Goal: Transaction & Acquisition: Book appointment/travel/reservation

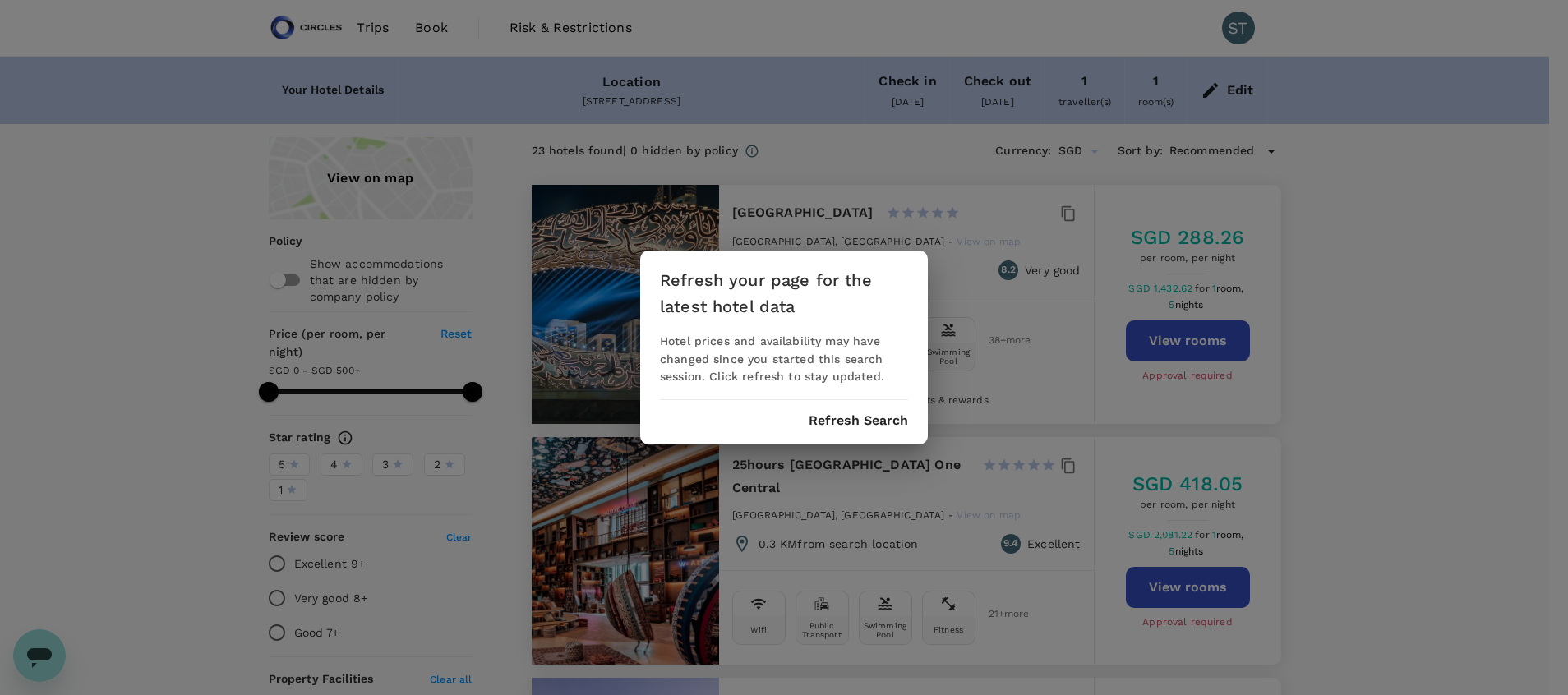
click at [1312, 255] on div "Refresh your page for the latest hotel data Hotel prices and availability may h…" at bounding box center [784, 347] width 1568 height 695
click at [862, 423] on button "Refresh Search" at bounding box center [858, 420] width 99 height 14
click at [860, 426] on button "Refresh Search" at bounding box center [858, 420] width 99 height 14
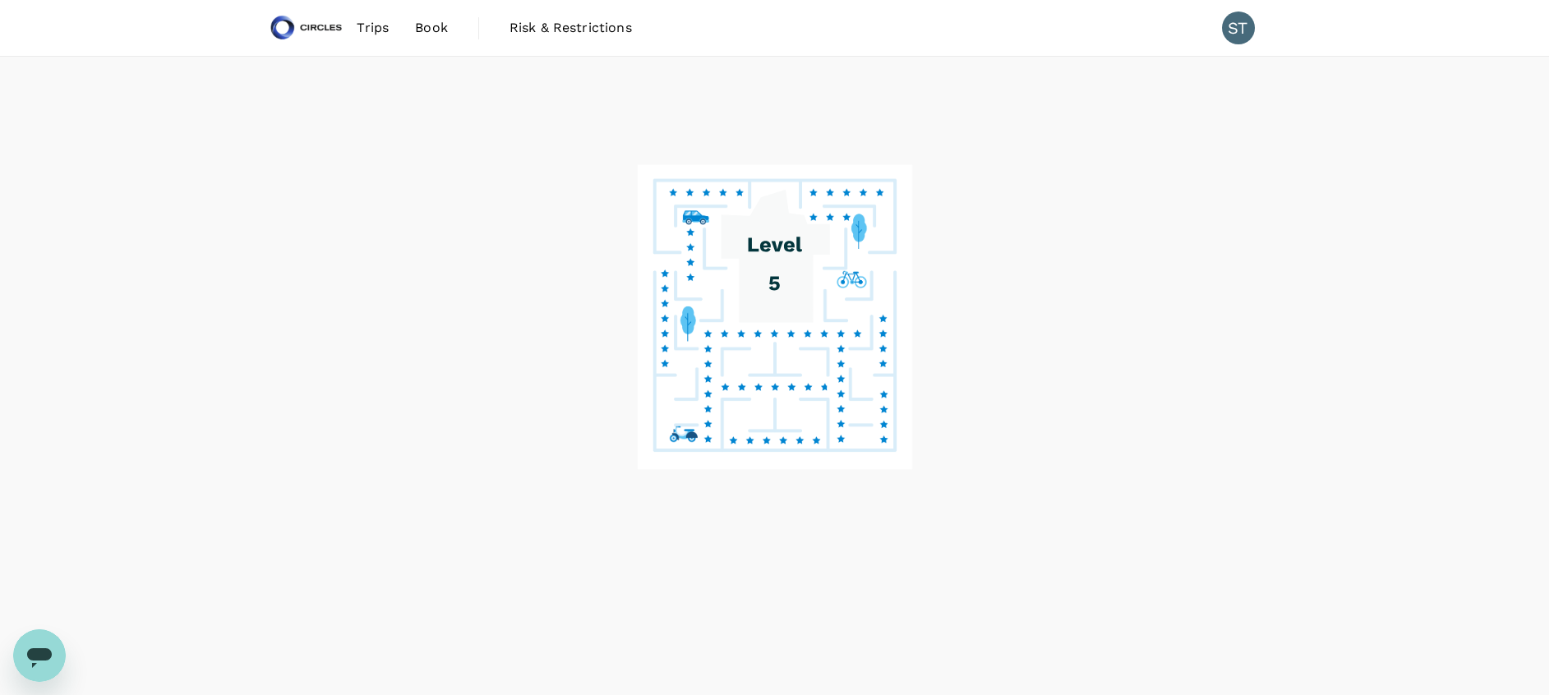
click at [1178, 330] on div "Refresh your page for the latest hotel data Hotel prices and availability may h…" at bounding box center [784, 347] width 1568 height 695
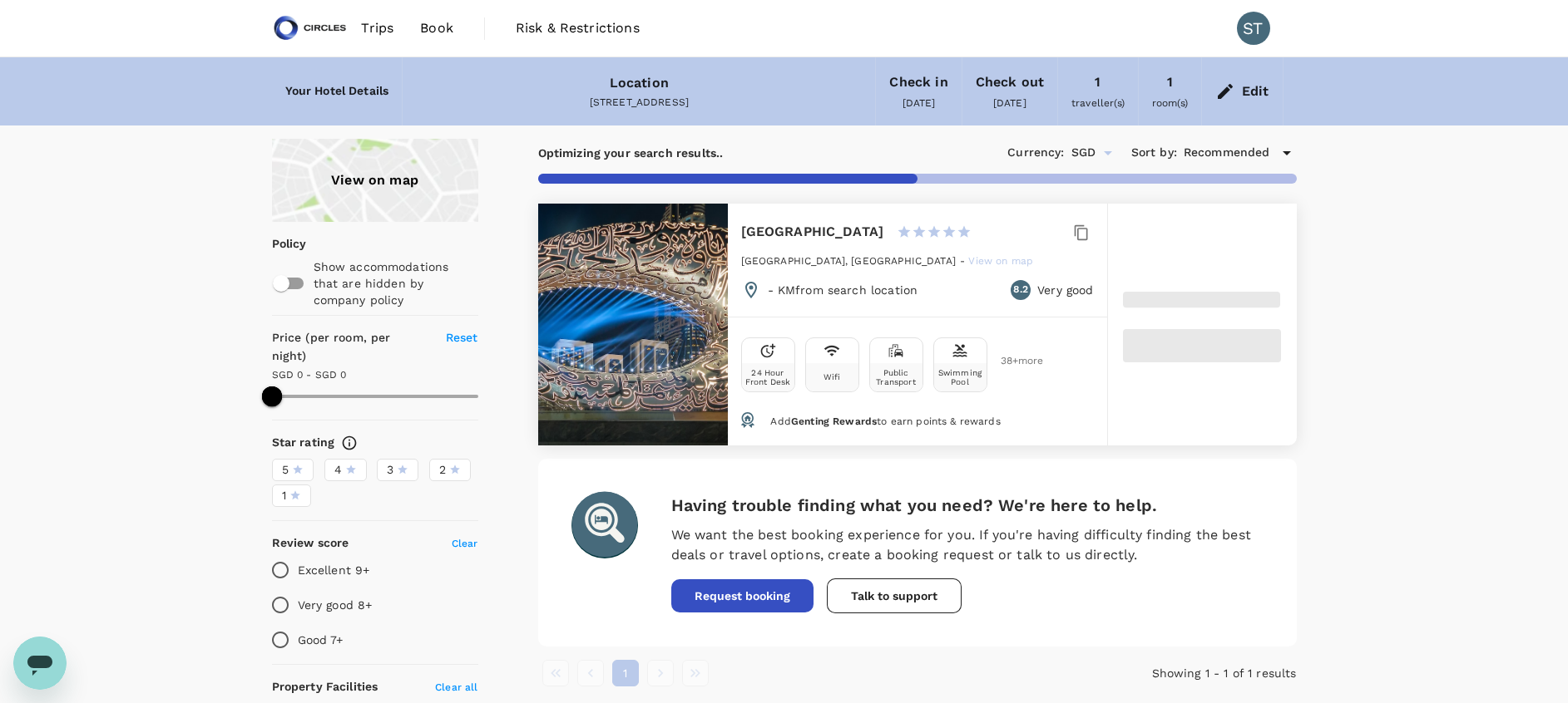
click at [1262, 86] on div "Edit" at bounding box center [1255, 91] width 27 height 23
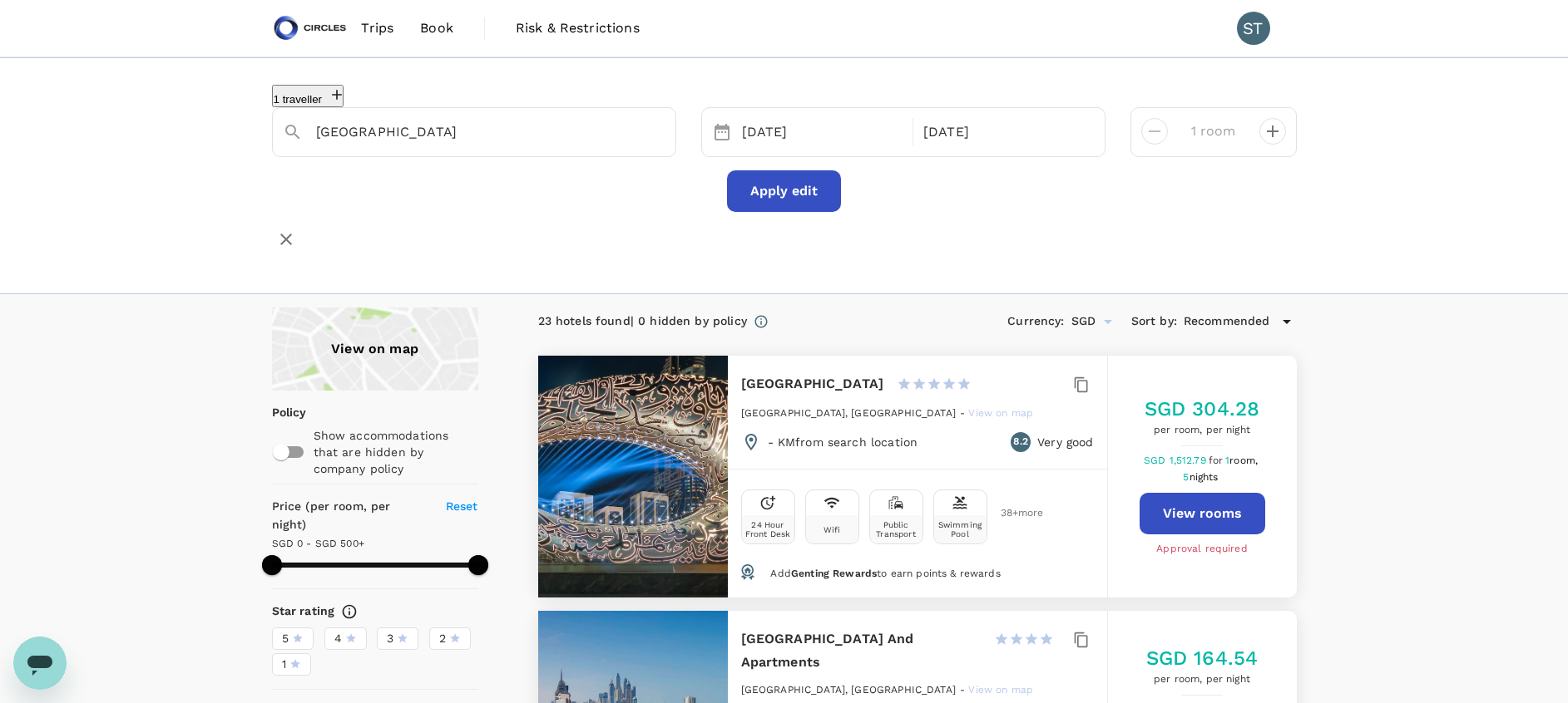
type input "500"
click at [372, 33] on span "Trips" at bounding box center [377, 27] width 33 height 20
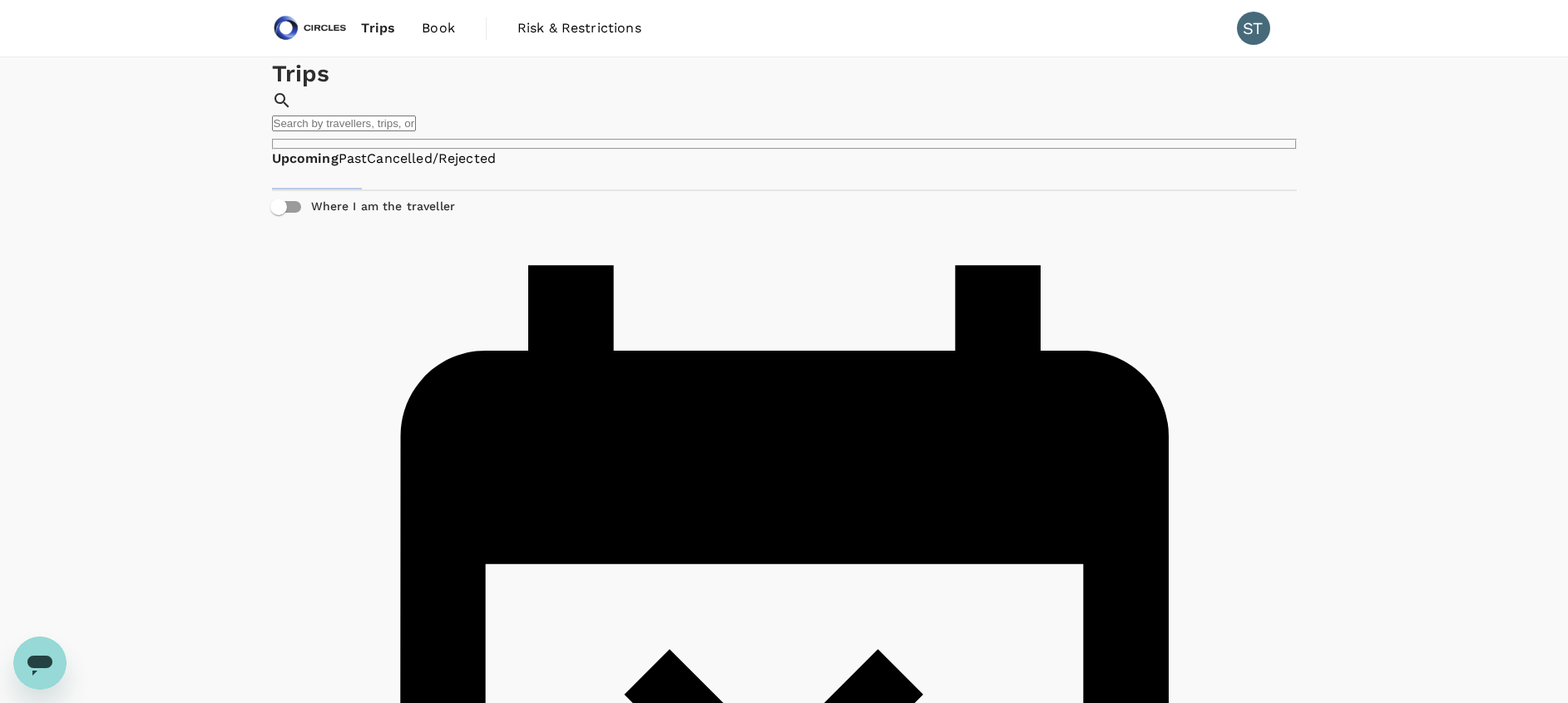
click at [425, 31] on span "Book" at bounding box center [438, 27] width 33 height 20
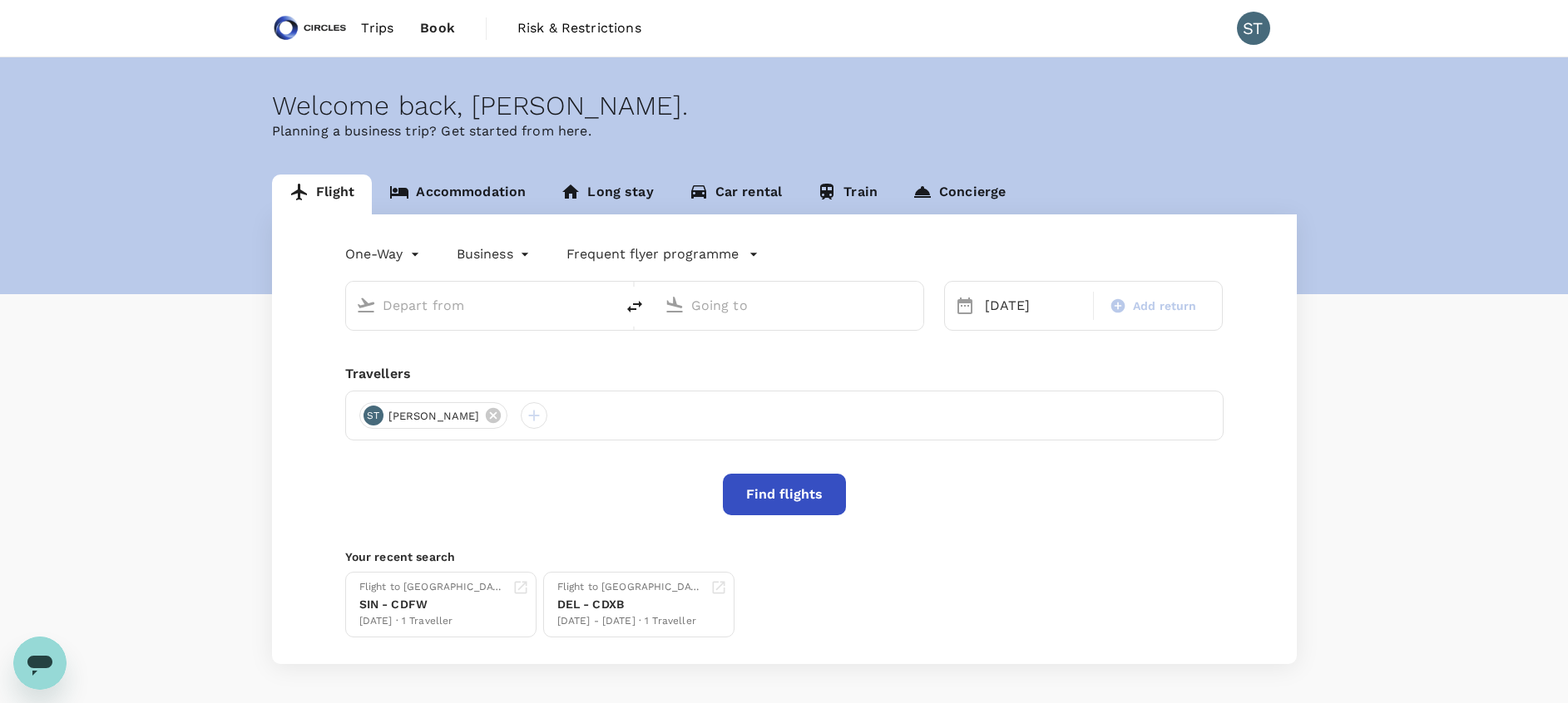
type input "Dallas, United States (any)"
type input "Delhi, India (any)"
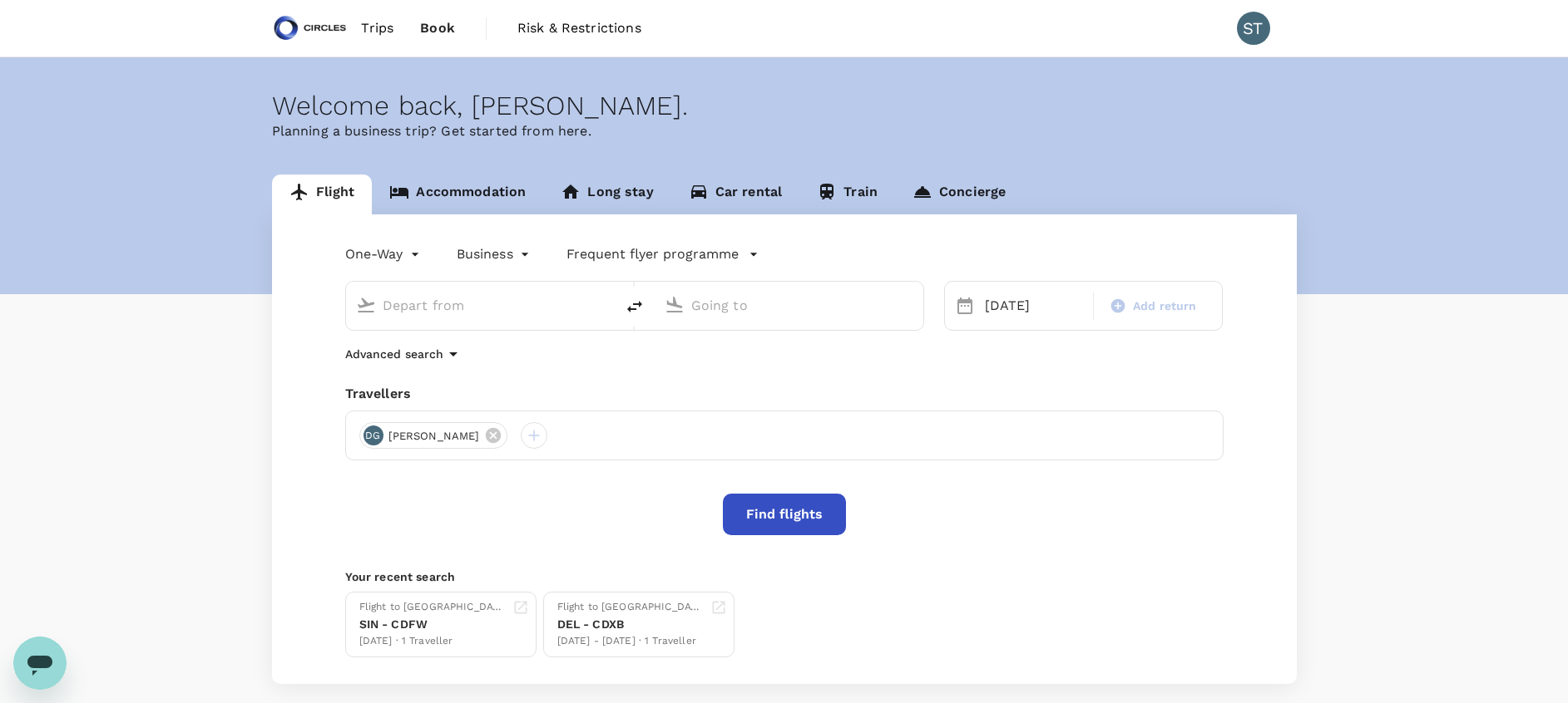
type input "Dallas, United States (any)"
type input "Delhi, India (any)"
click at [484, 433] on icon at bounding box center [493, 435] width 18 height 18
click at [371, 441] on div at bounding box center [372, 435] width 27 height 27
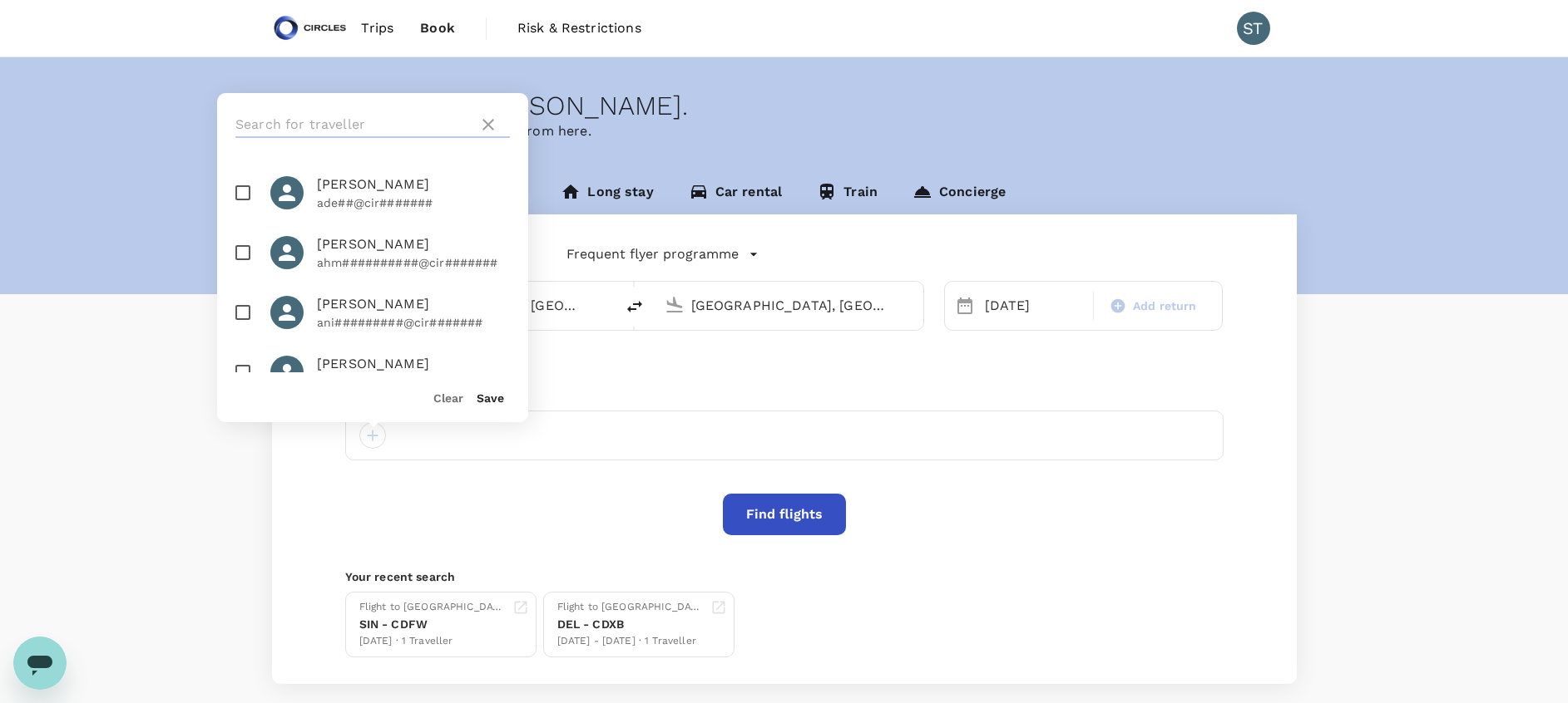
click at [376, 128] on input "text" at bounding box center [354, 124] width 236 height 27
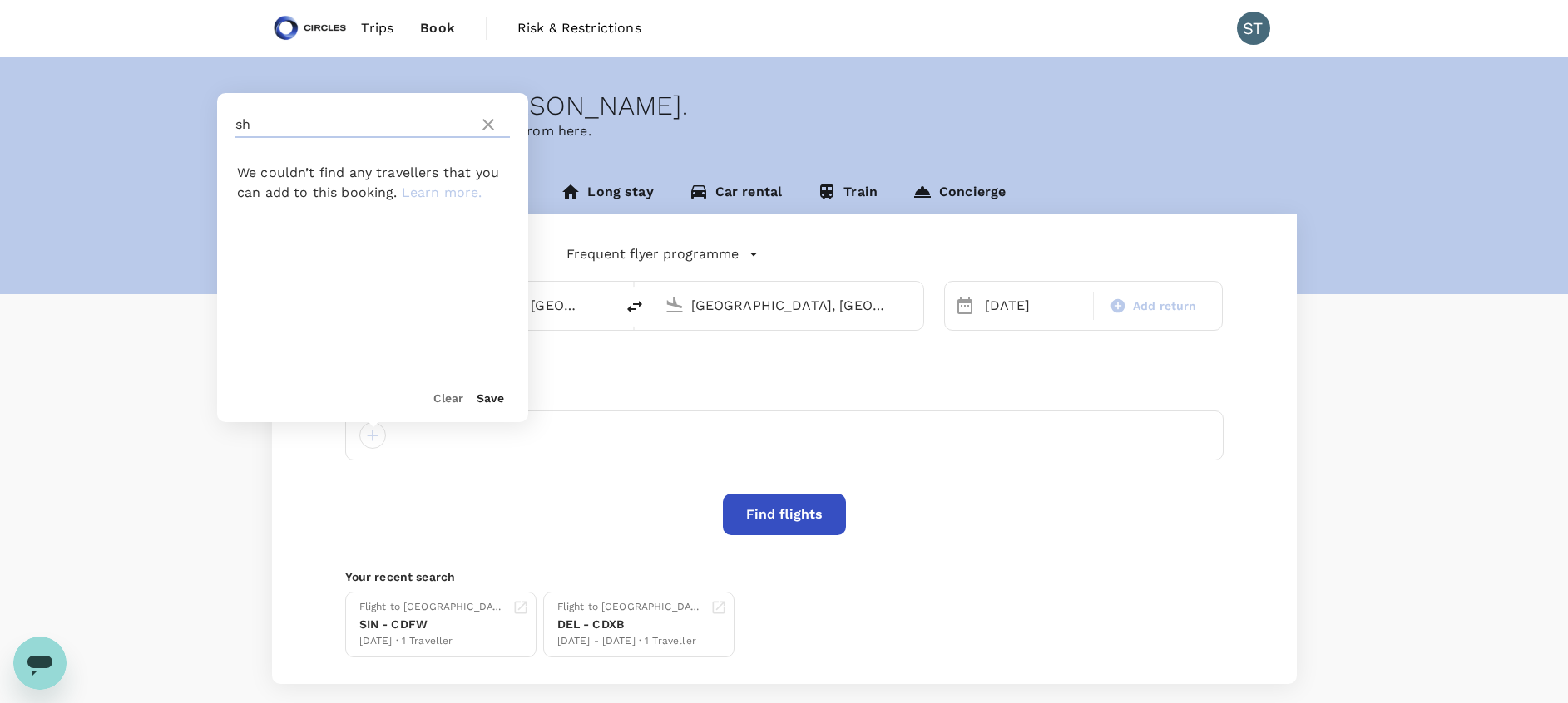
type input "s"
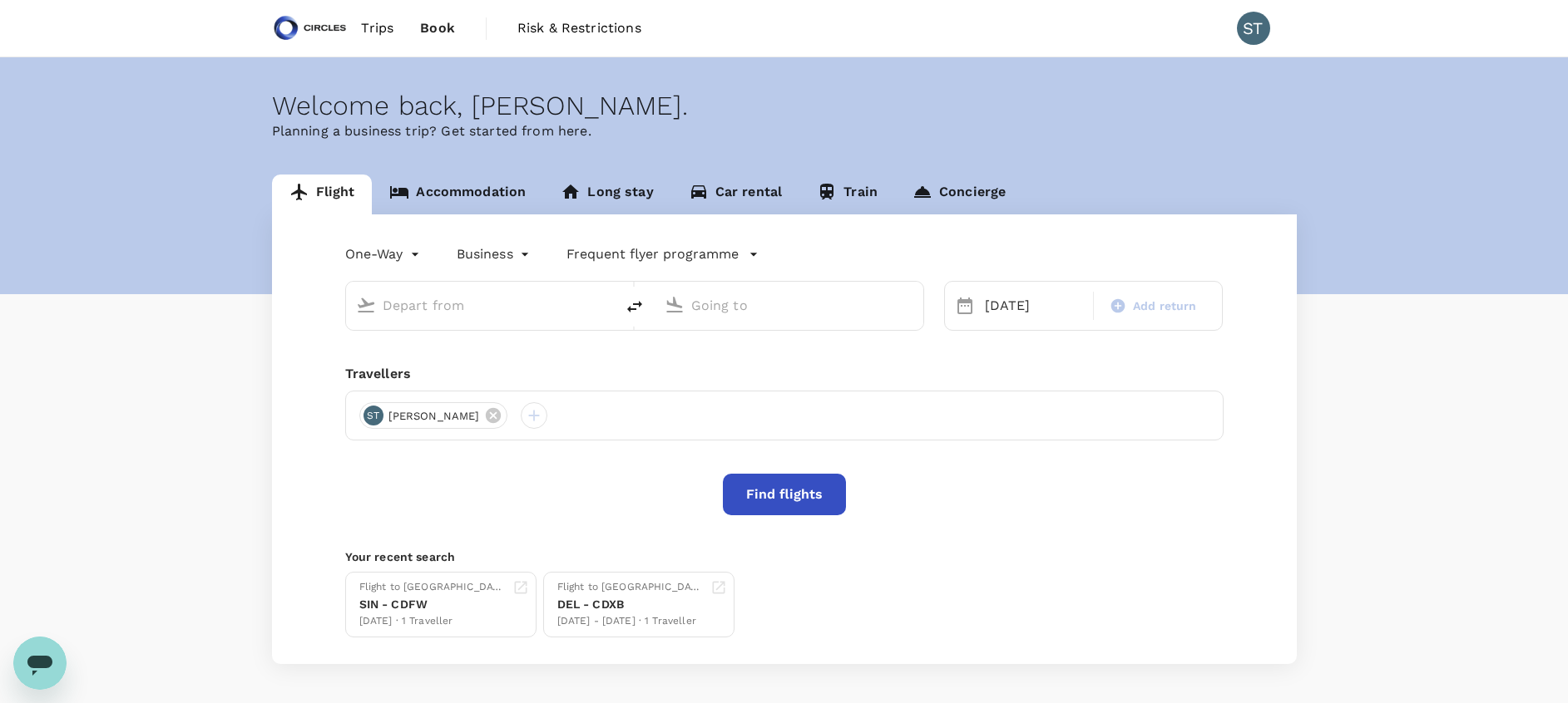
type input "Dallas, United States (any)"
type input "Delhi, India (any)"
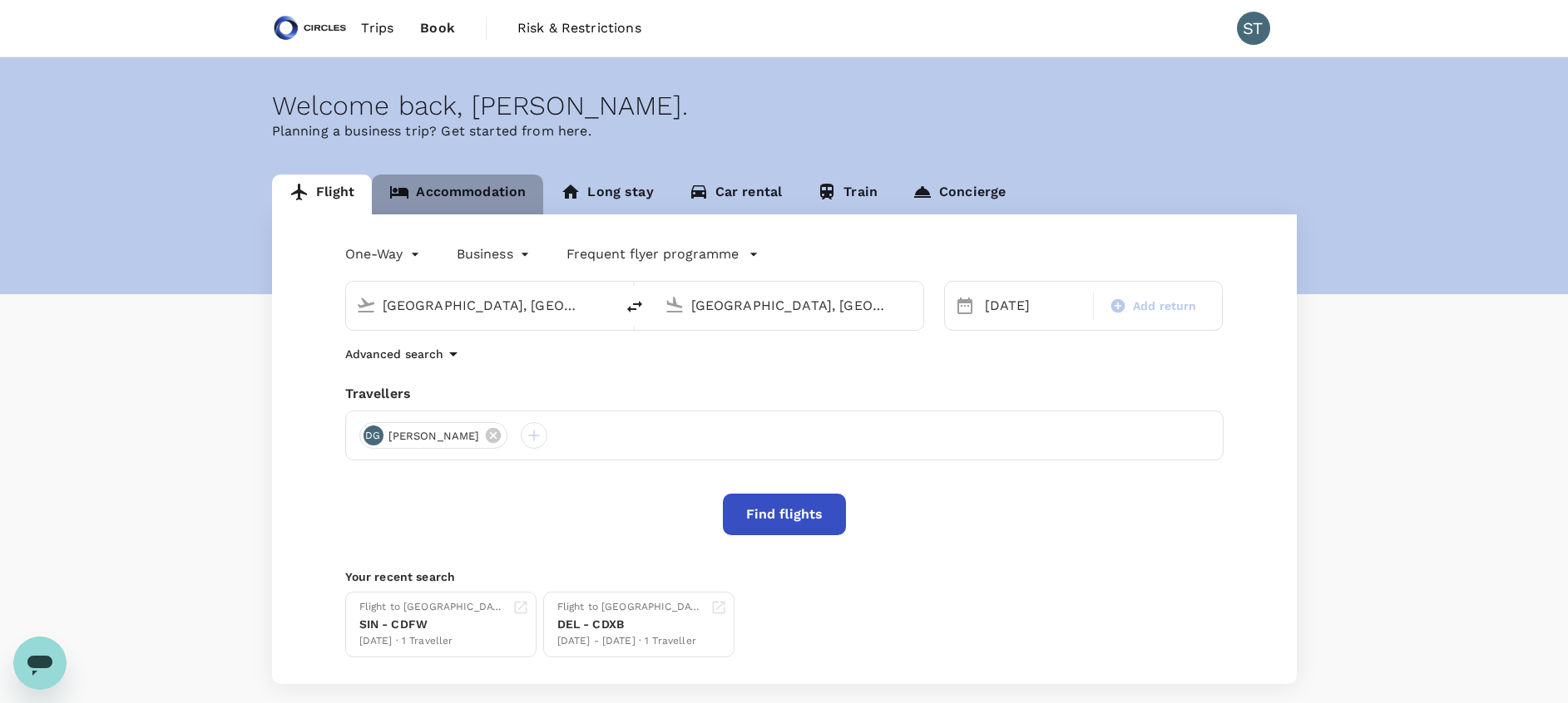
click at [474, 191] on link "Accommodation" at bounding box center [458, 194] width 171 height 40
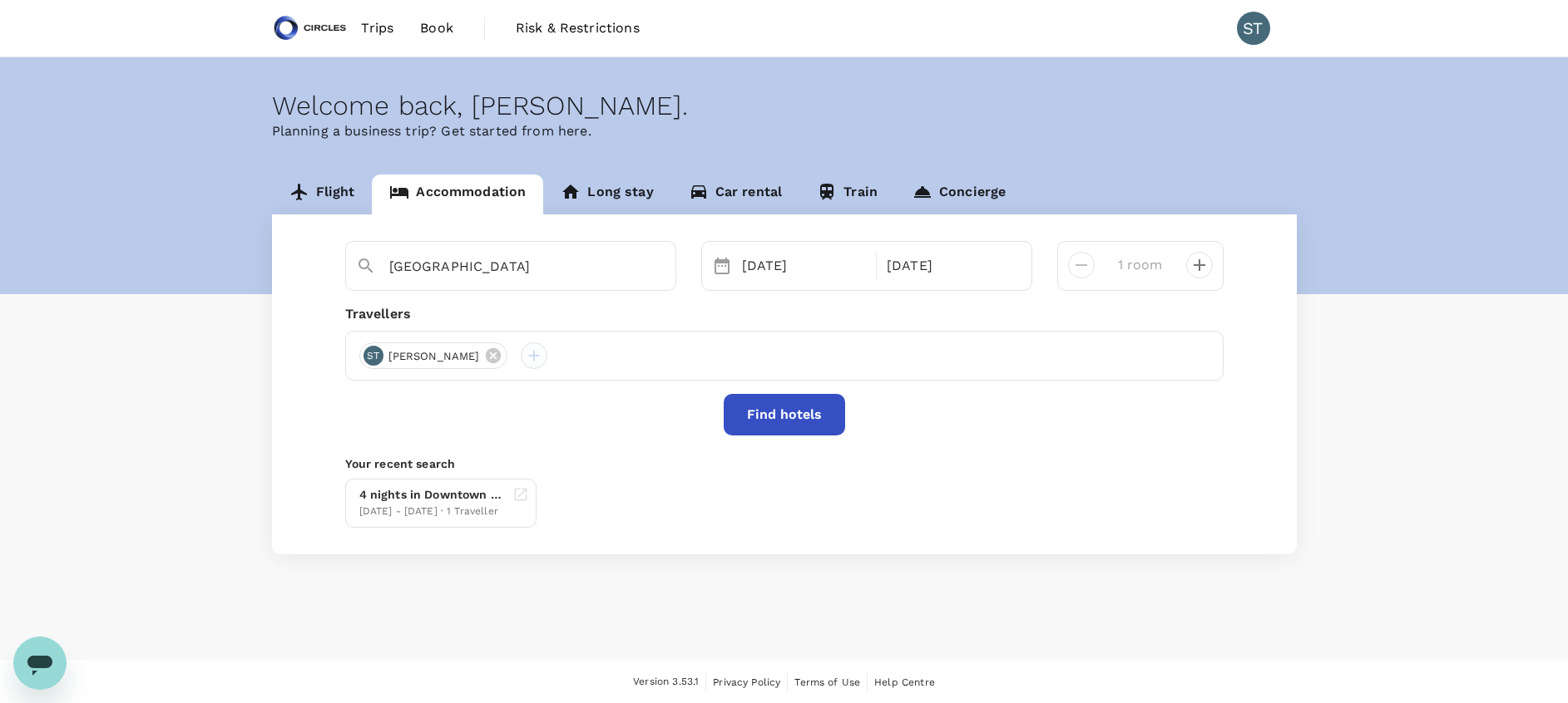
click at [521, 354] on div at bounding box center [534, 355] width 27 height 27
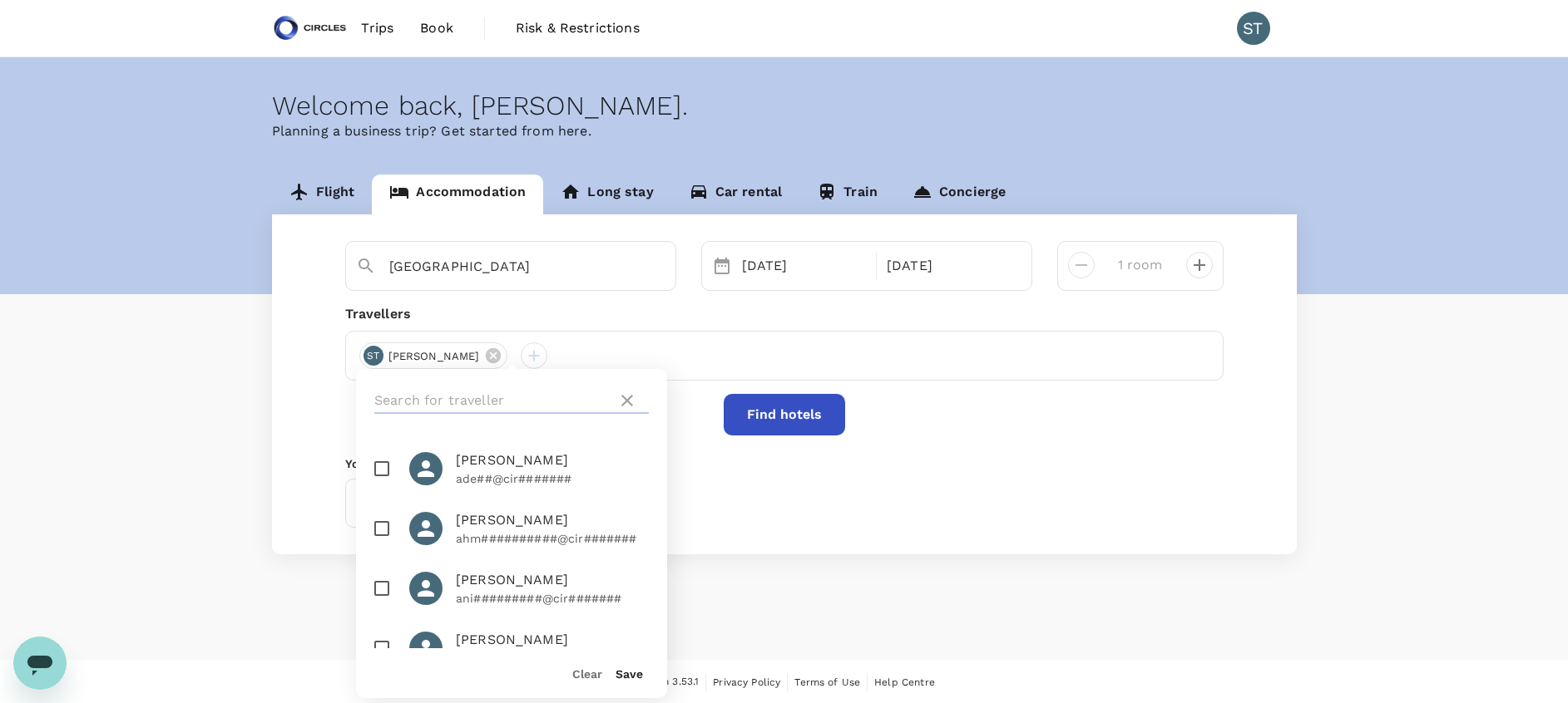
click at [494, 389] on input "text" at bounding box center [493, 400] width 236 height 27
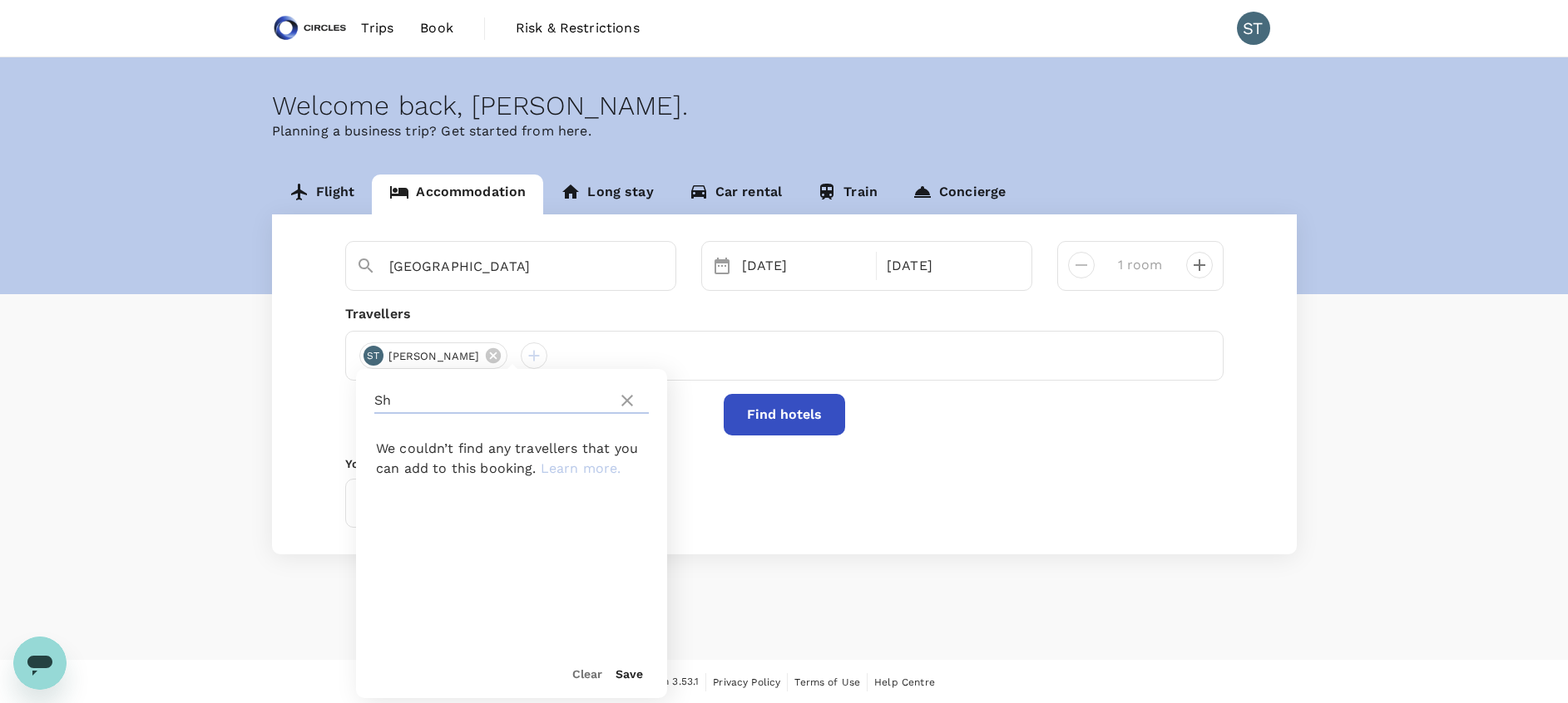
type input "S"
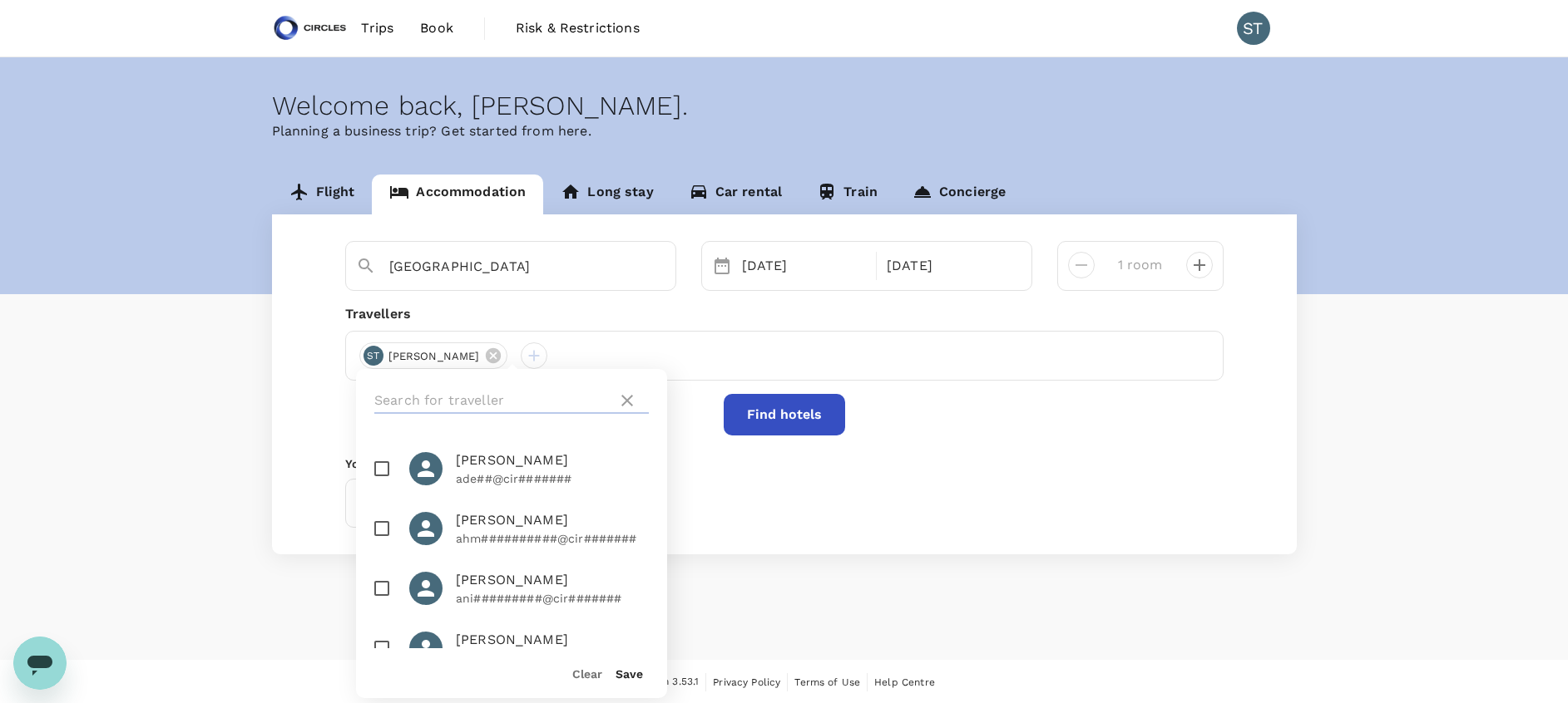
click at [499, 396] on input "text" at bounding box center [493, 400] width 236 height 27
paste input "Shikha Sayal"
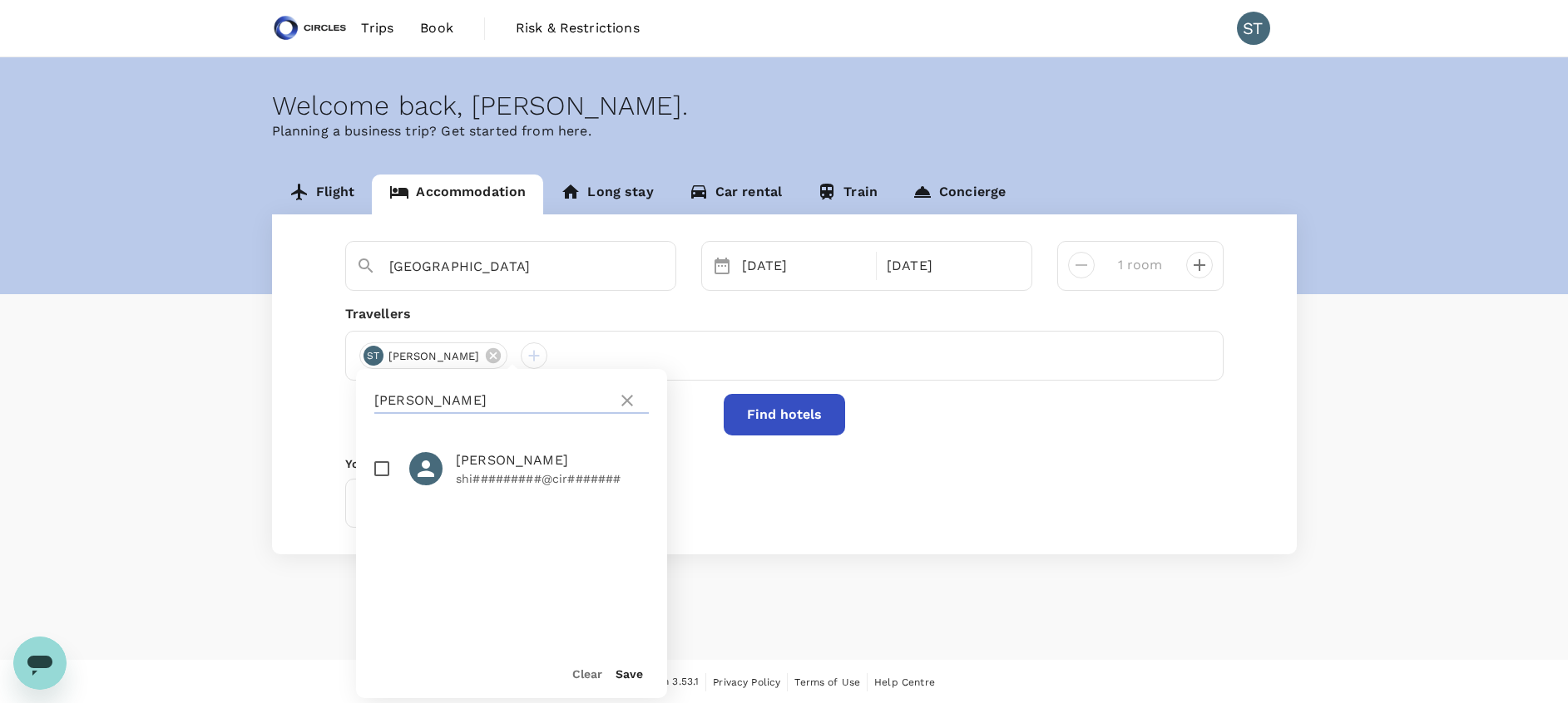
type input "Shikha Sayal"
click at [378, 472] on input "checkbox" at bounding box center [381, 468] width 35 height 35
checkbox input "true"
click at [631, 682] on div "Save" at bounding box center [623, 666] width 41 height 33
click at [638, 664] on div "Save" at bounding box center [623, 666] width 41 height 33
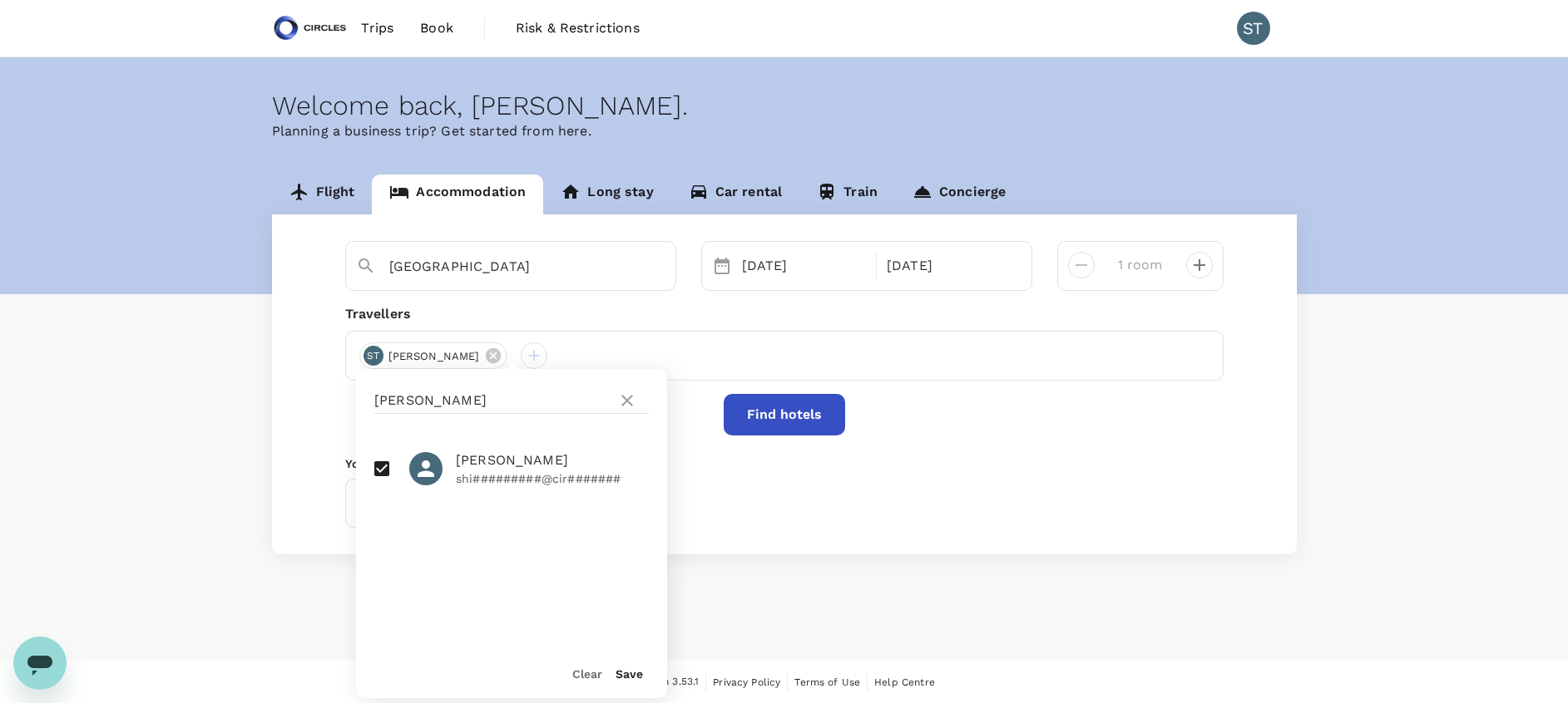
click at [630, 675] on button "Save" at bounding box center [629, 675] width 27 height 14
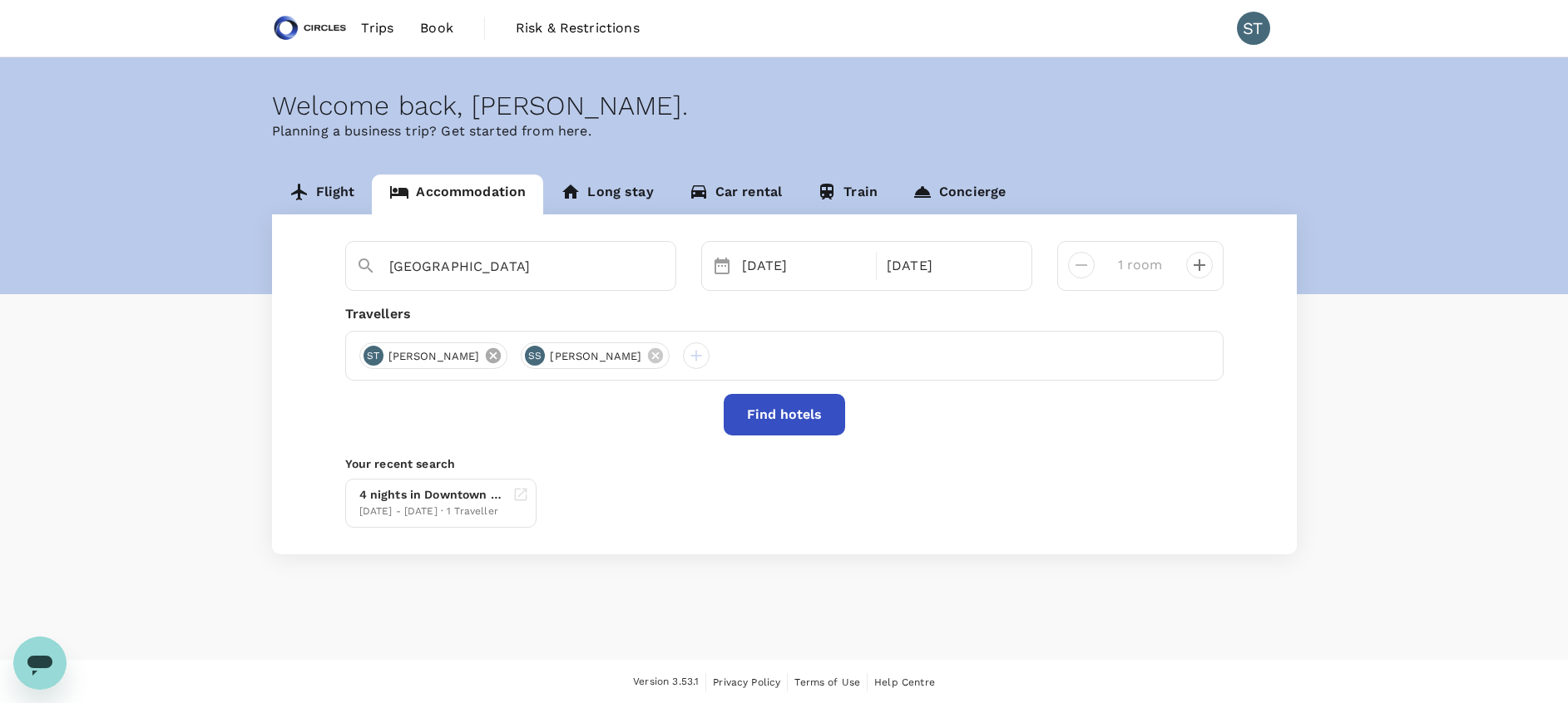
click at [486, 351] on icon at bounding box center [493, 355] width 15 height 15
click at [755, 249] on div "04 Oct" at bounding box center [804, 265] width 138 height 33
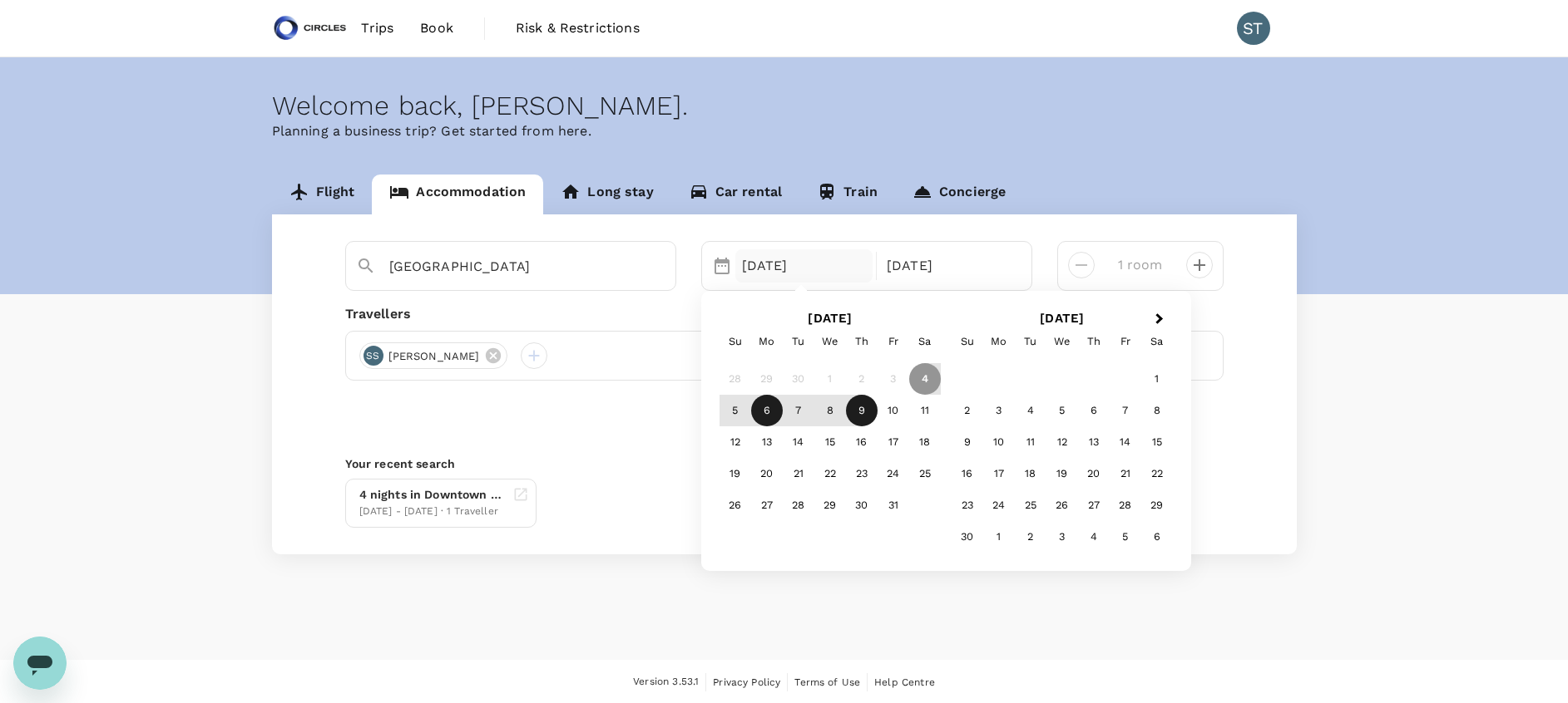
click at [770, 408] on div "6" at bounding box center [767, 410] width 32 height 32
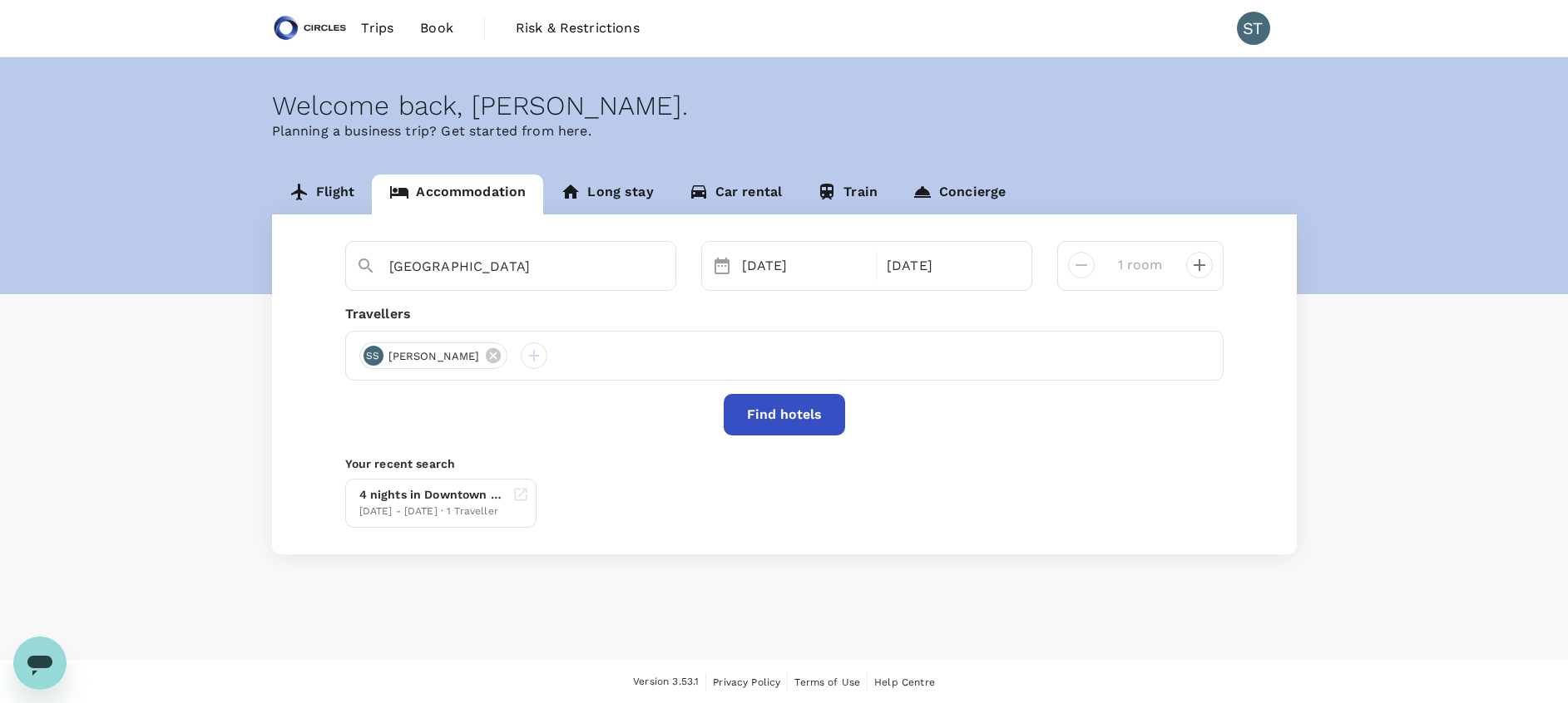
click at [1071, 127] on p "Planning a business trip? Get started from here." at bounding box center [784, 131] width 1025 height 20
click at [791, 414] on button "Find hotels" at bounding box center [785, 414] width 122 height 42
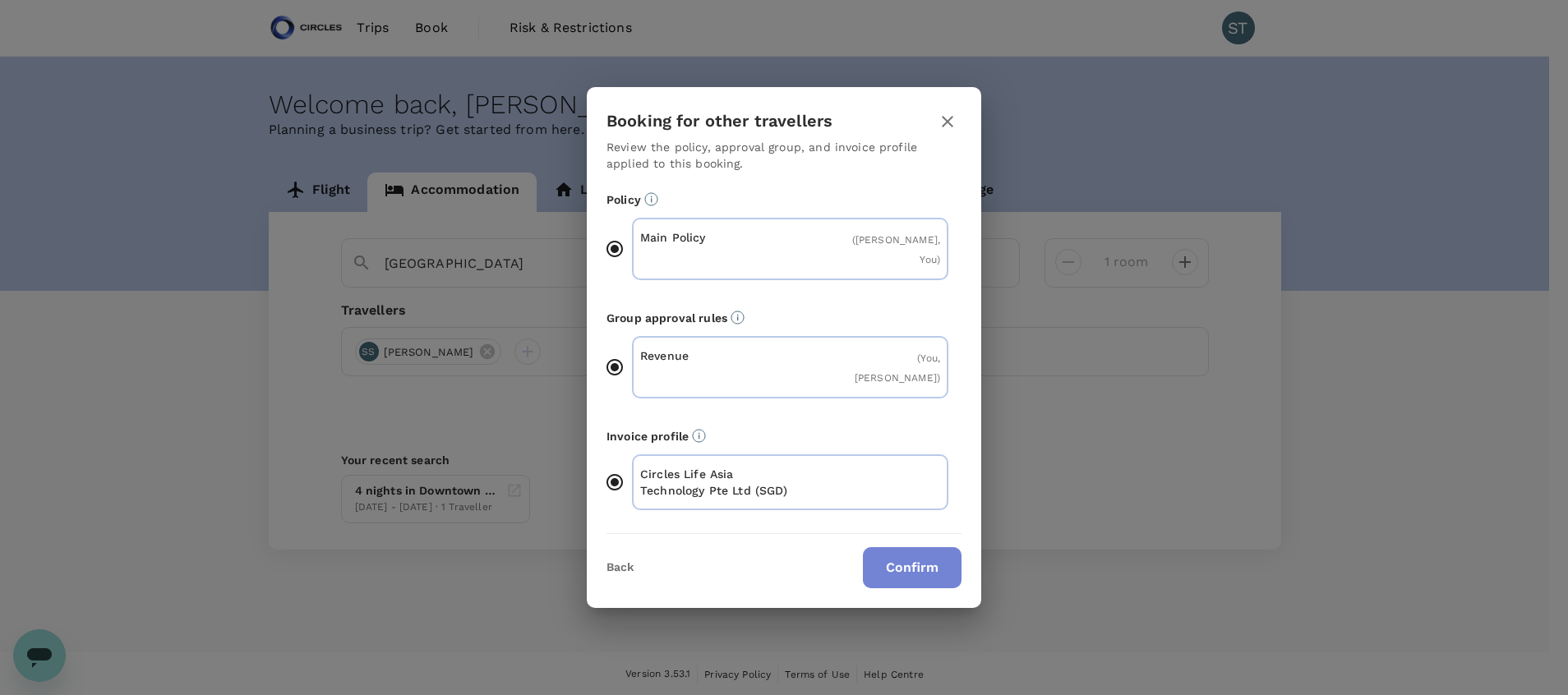
click at [906, 548] on button "Confirm" at bounding box center [912, 568] width 98 height 41
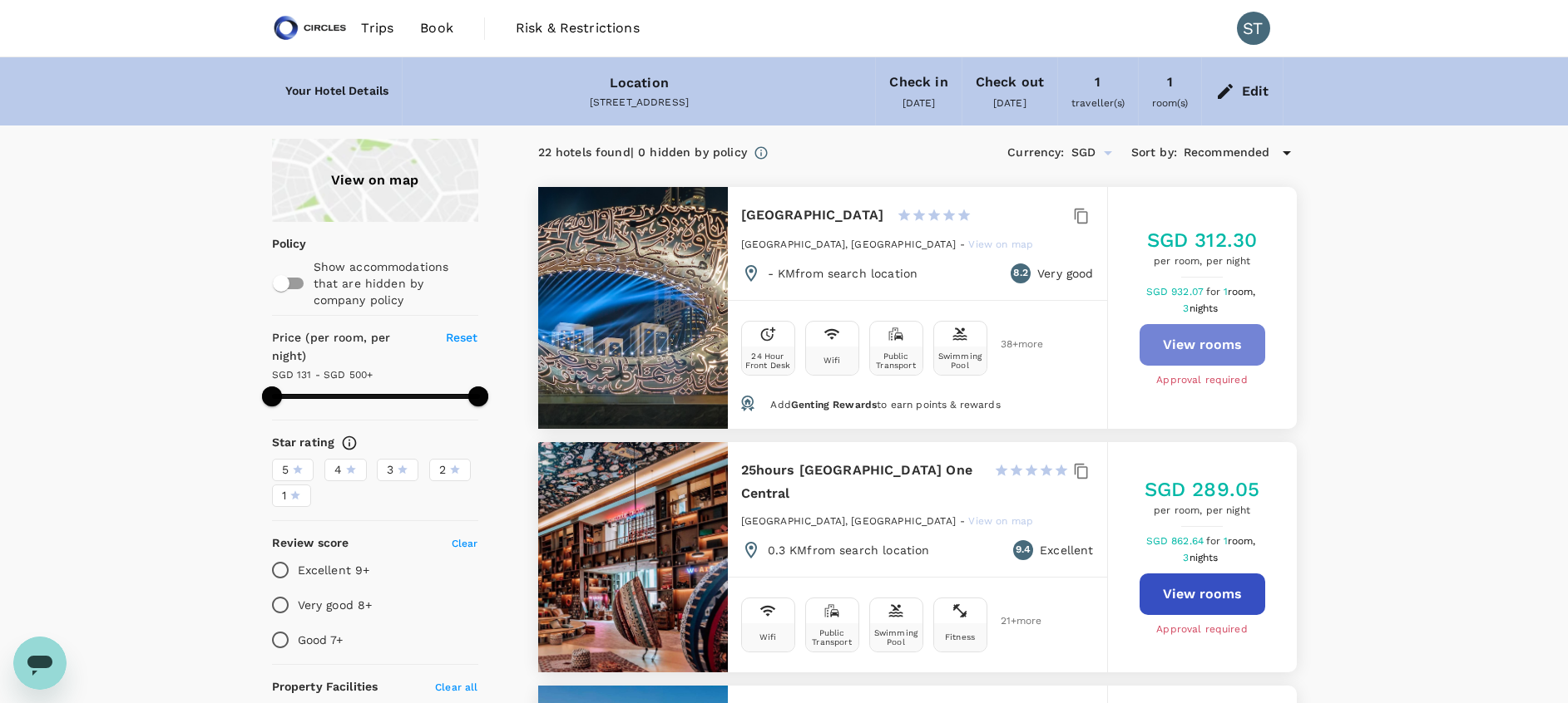
click at [1182, 343] on button "View rooms" at bounding box center [1202, 345] width 126 height 42
type input "499.06"
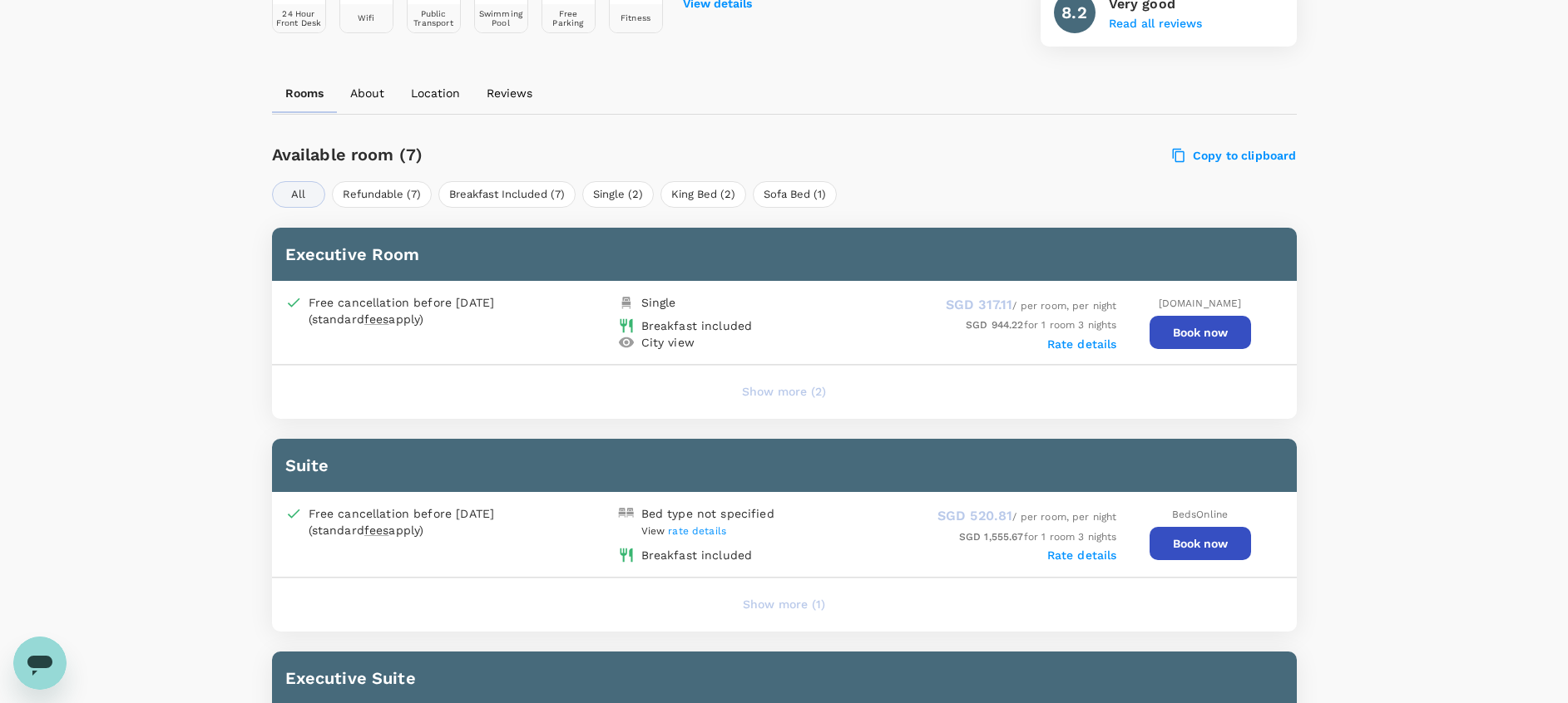
scroll to position [681, 0]
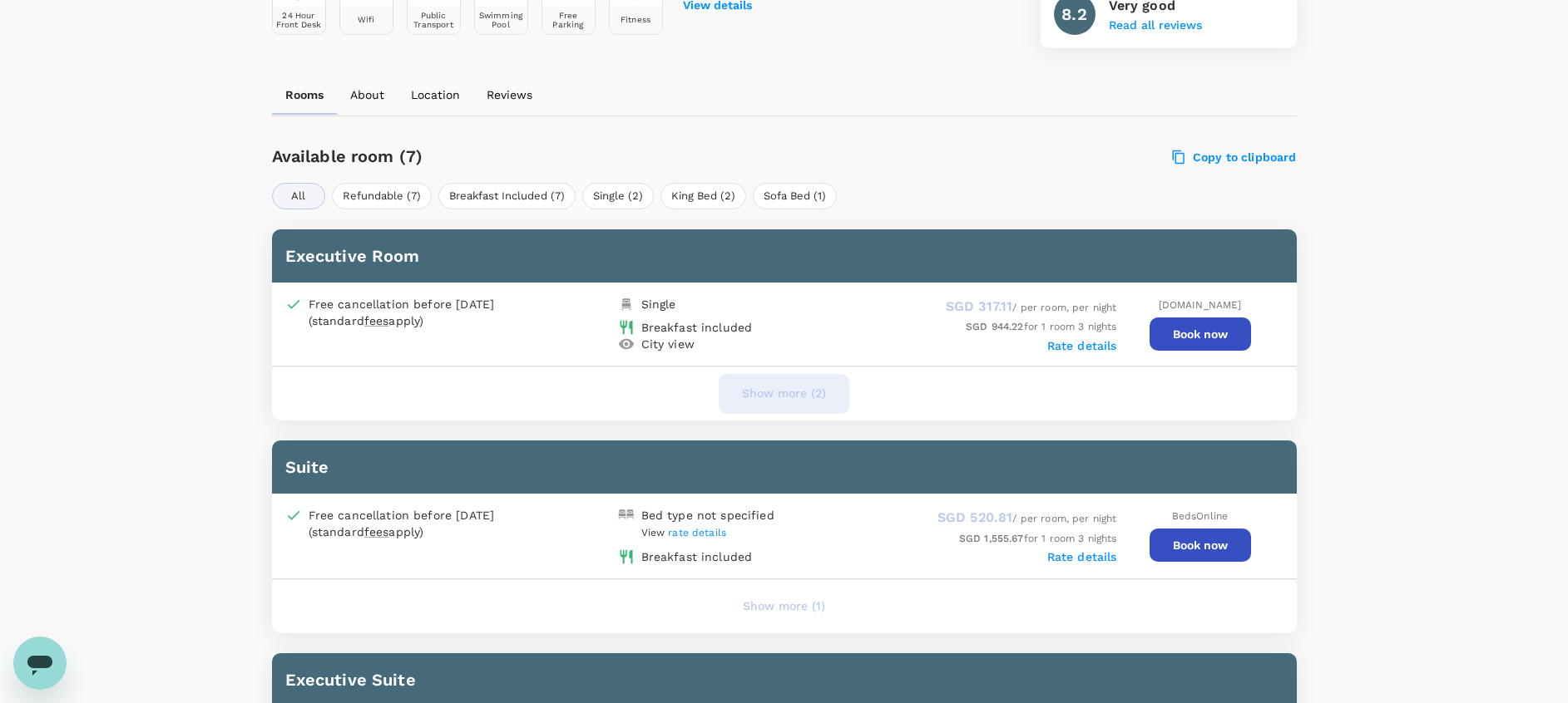
click at [768, 386] on button "Show more (2)" at bounding box center [784, 394] width 130 height 40
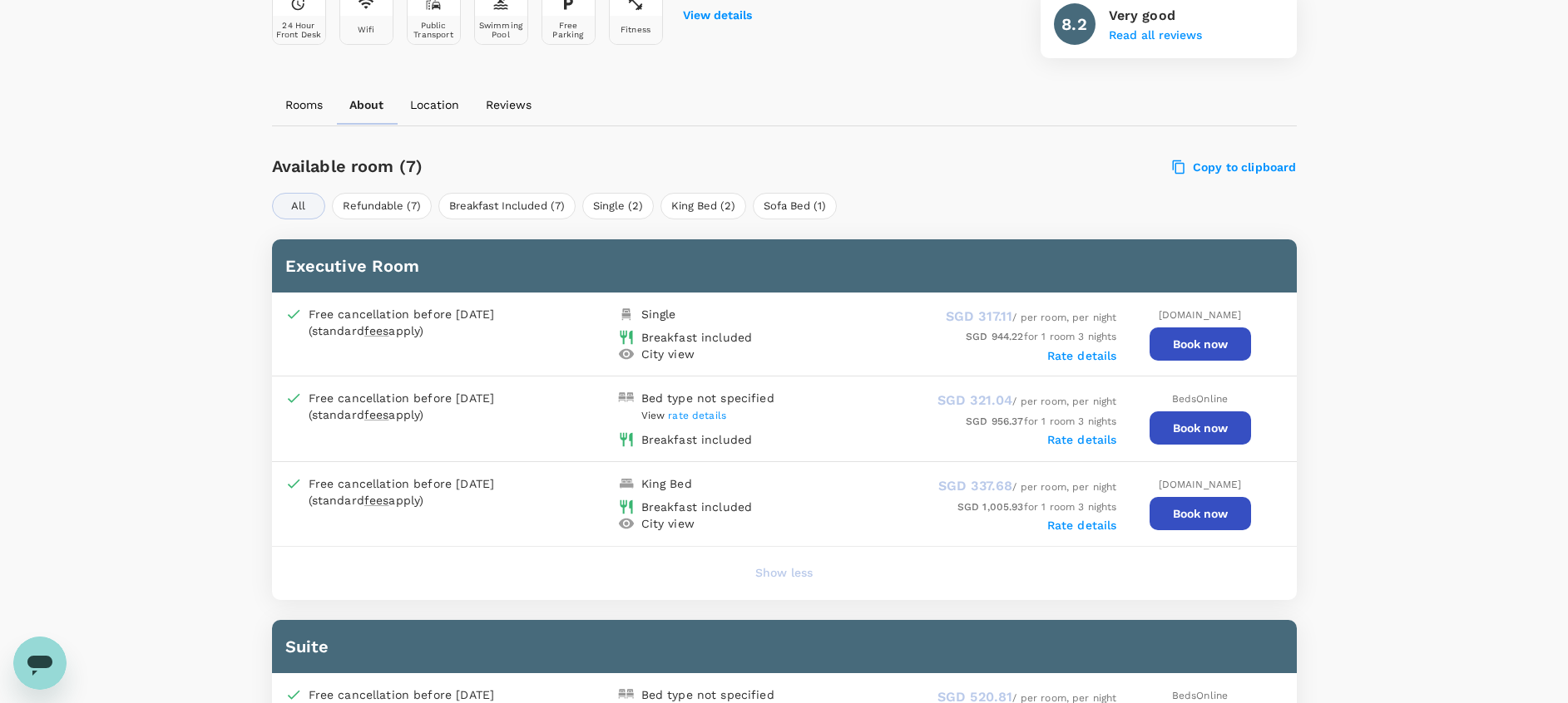
scroll to position [670, 0]
click at [1198, 343] on button "Book now" at bounding box center [1200, 344] width 101 height 33
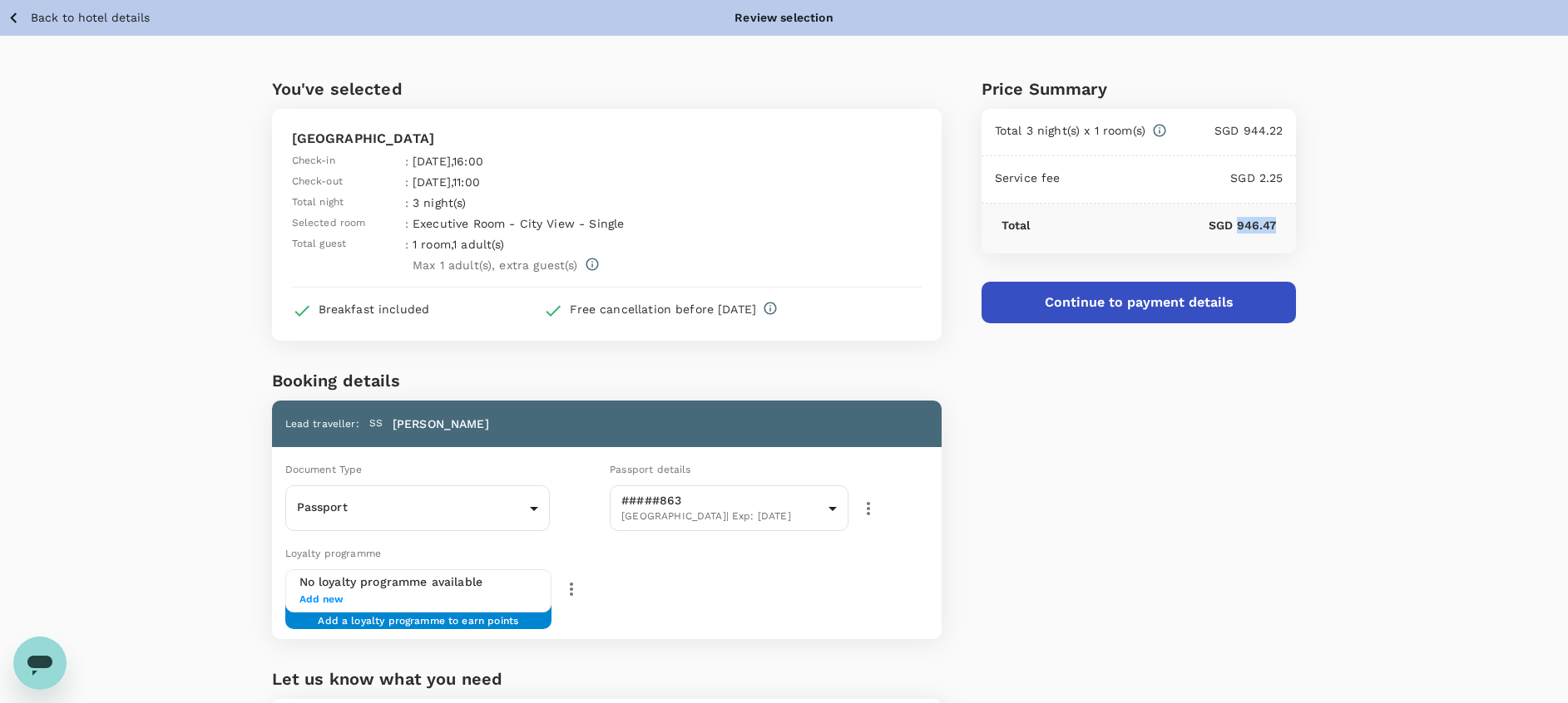
drag, startPoint x: 1236, startPoint y: 223, endPoint x: 1277, endPoint y: 226, distance: 41.1
click at [1277, 226] on div "Total SGD 946.47" at bounding box center [1140, 229] width 315 height 50
copy p "946.47"
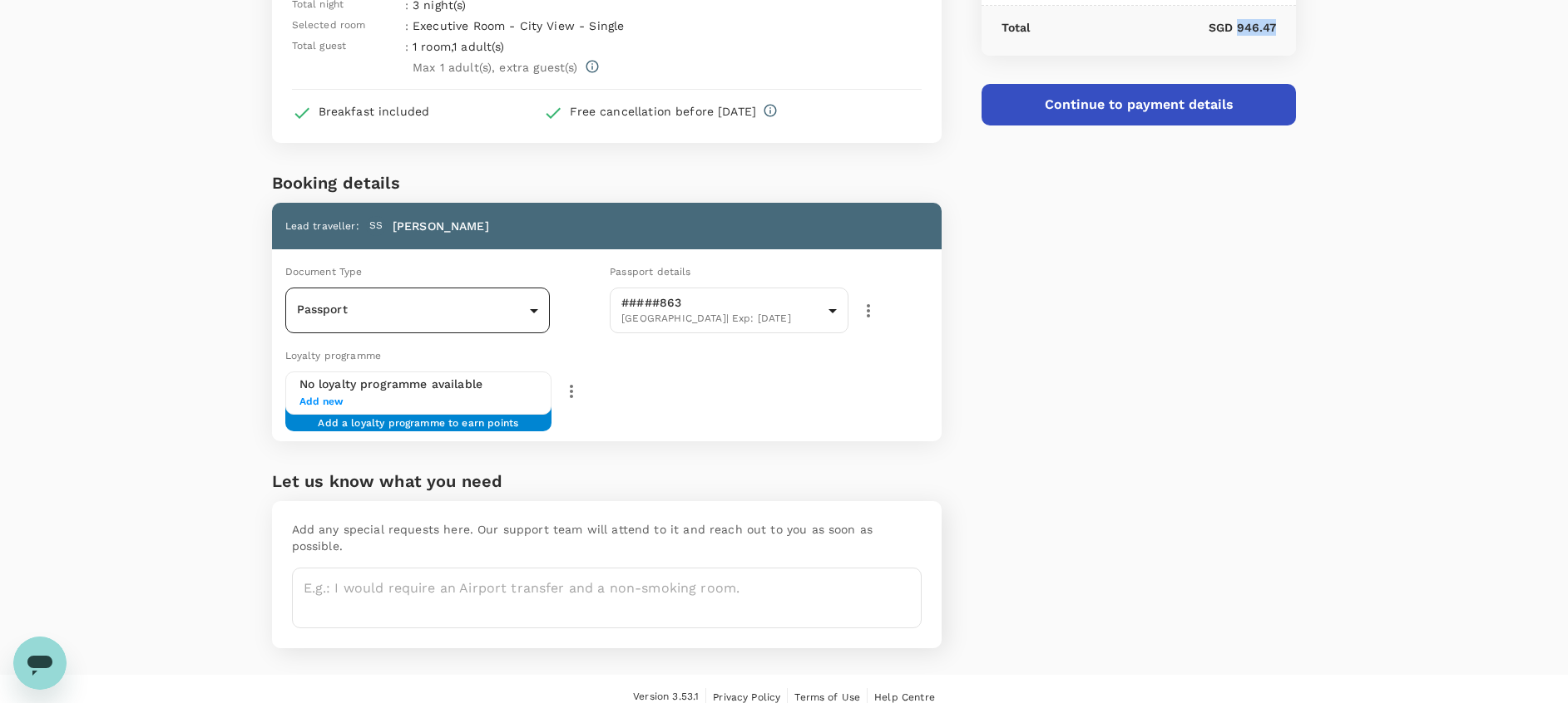
click at [438, 324] on body "Back to hotel details Review selection You've selected Millennium Plaza Downtow…" at bounding box center [784, 261] width 1568 height 918
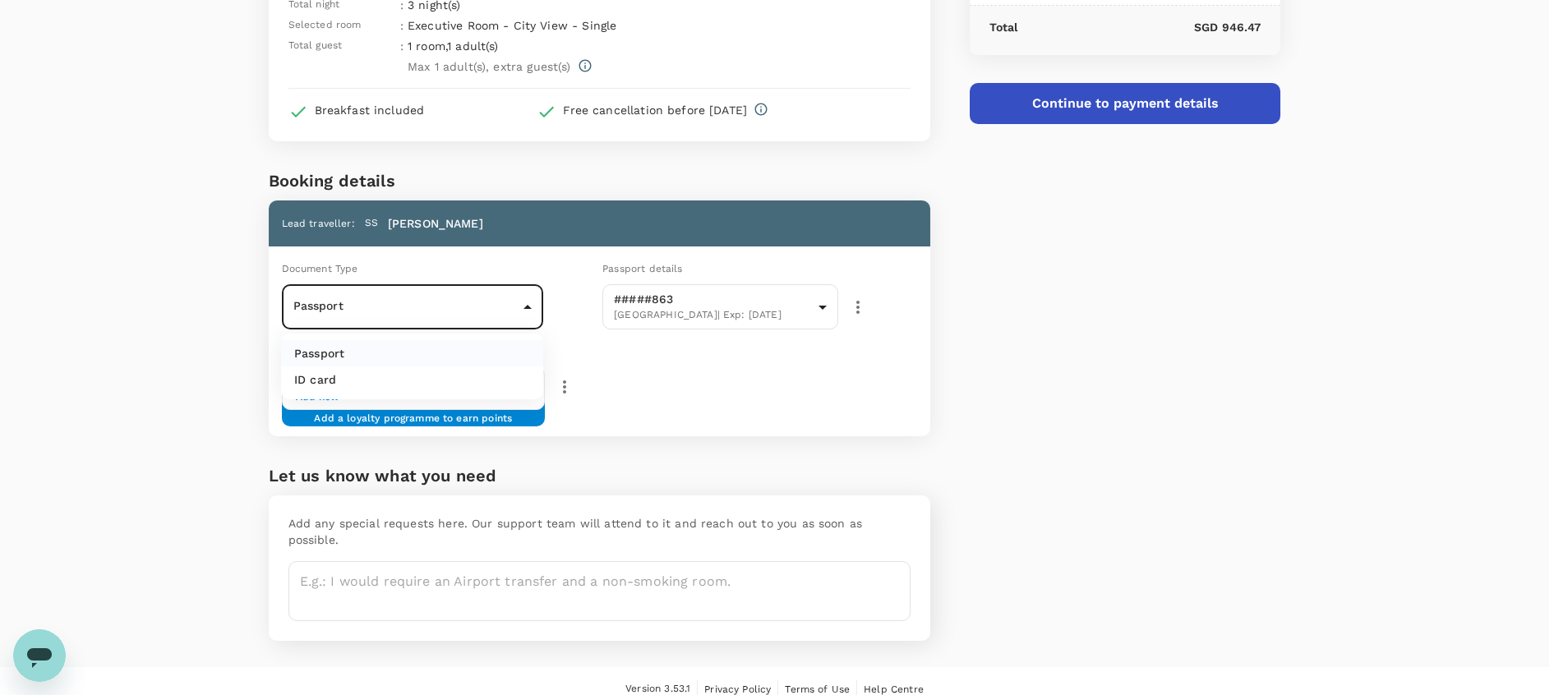
click at [587, 374] on div at bounding box center [784, 347] width 1568 height 695
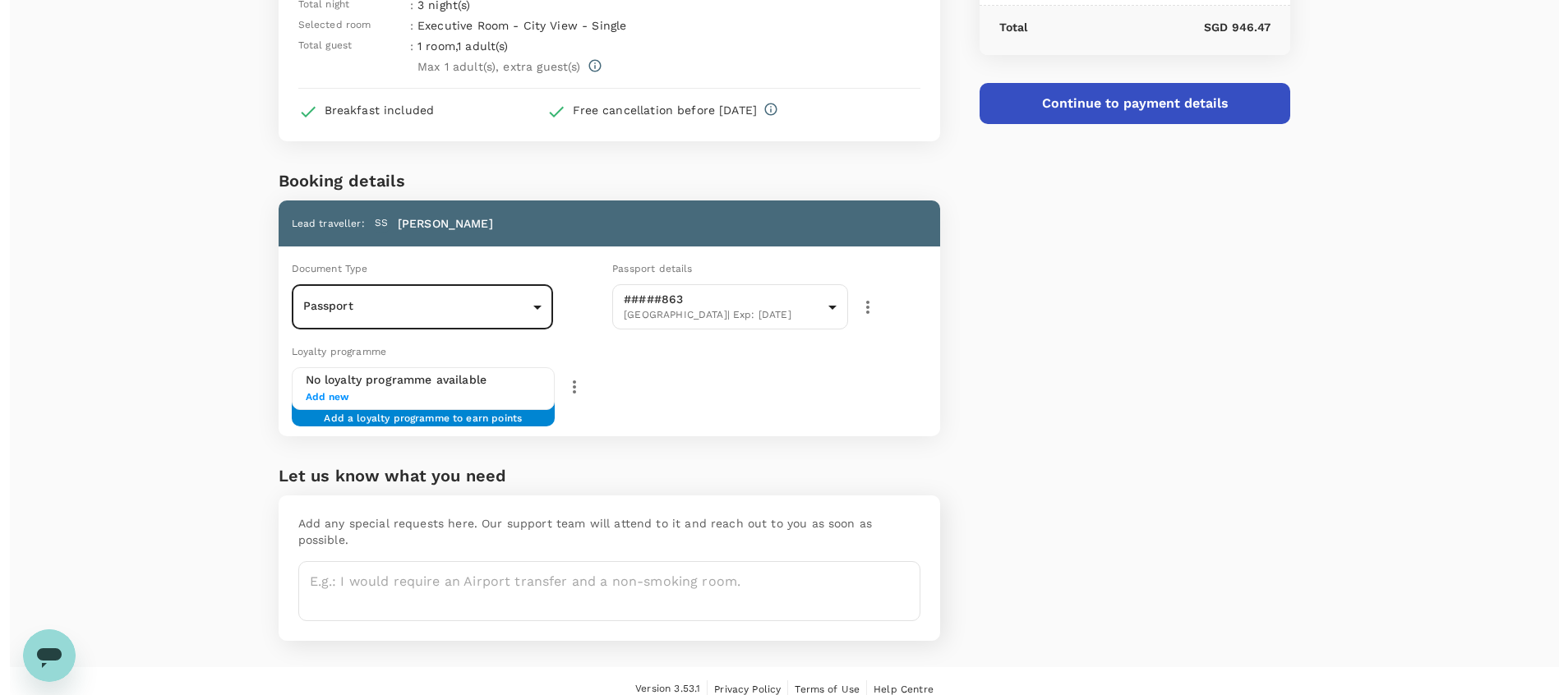
scroll to position [0, 0]
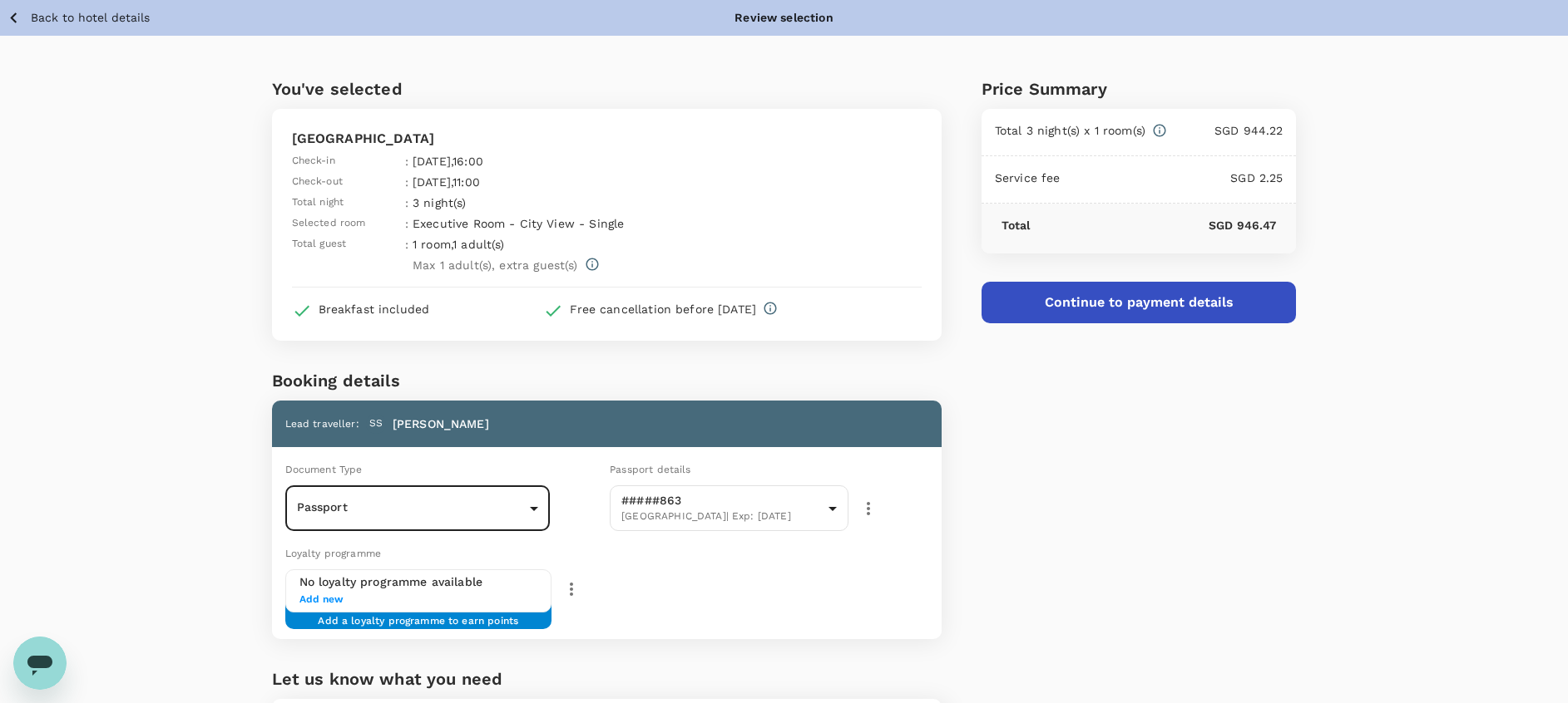
click at [1108, 302] on button "Continue to payment details" at bounding box center [1140, 302] width 315 height 42
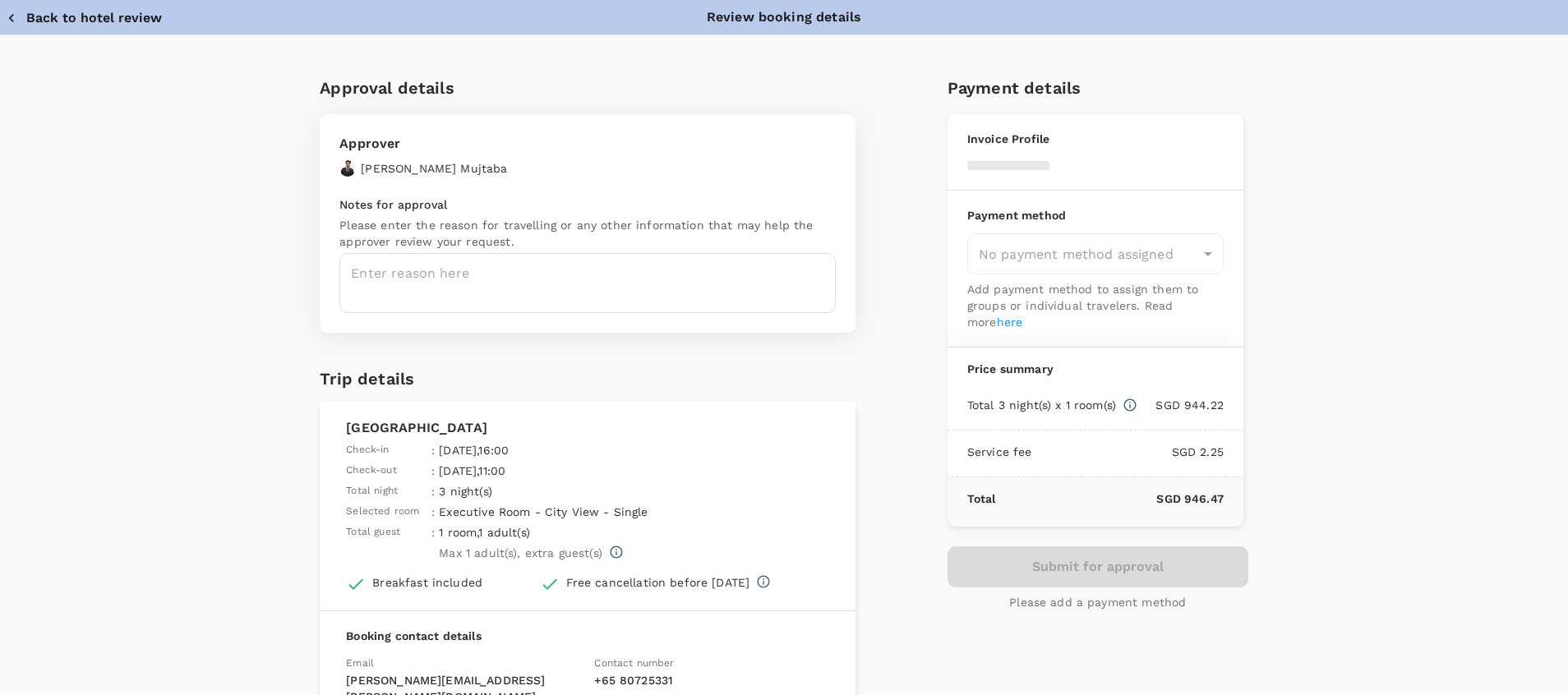
type input "9cb7bd09-647a-4334-94d9-122ca4480a85"
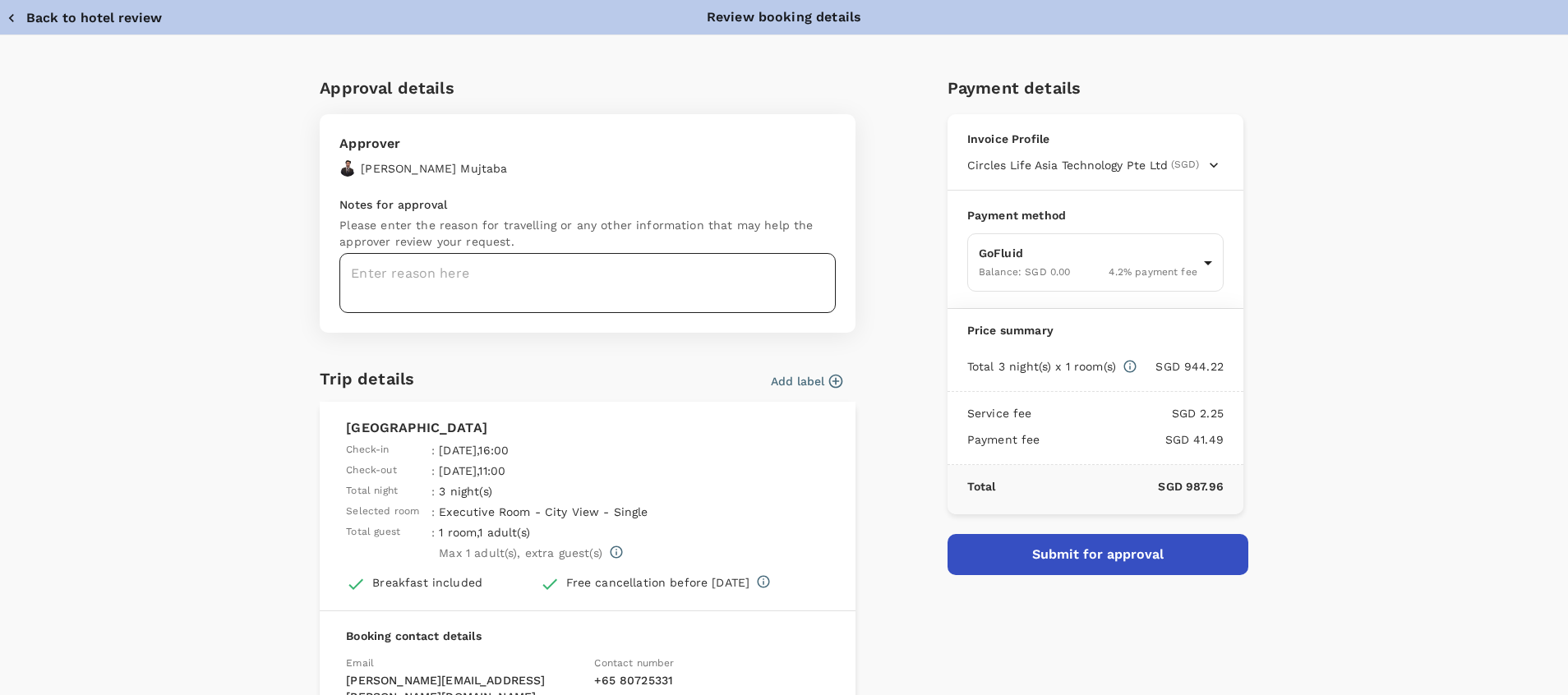
click at [630, 272] on textarea at bounding box center [588, 283] width 496 height 60
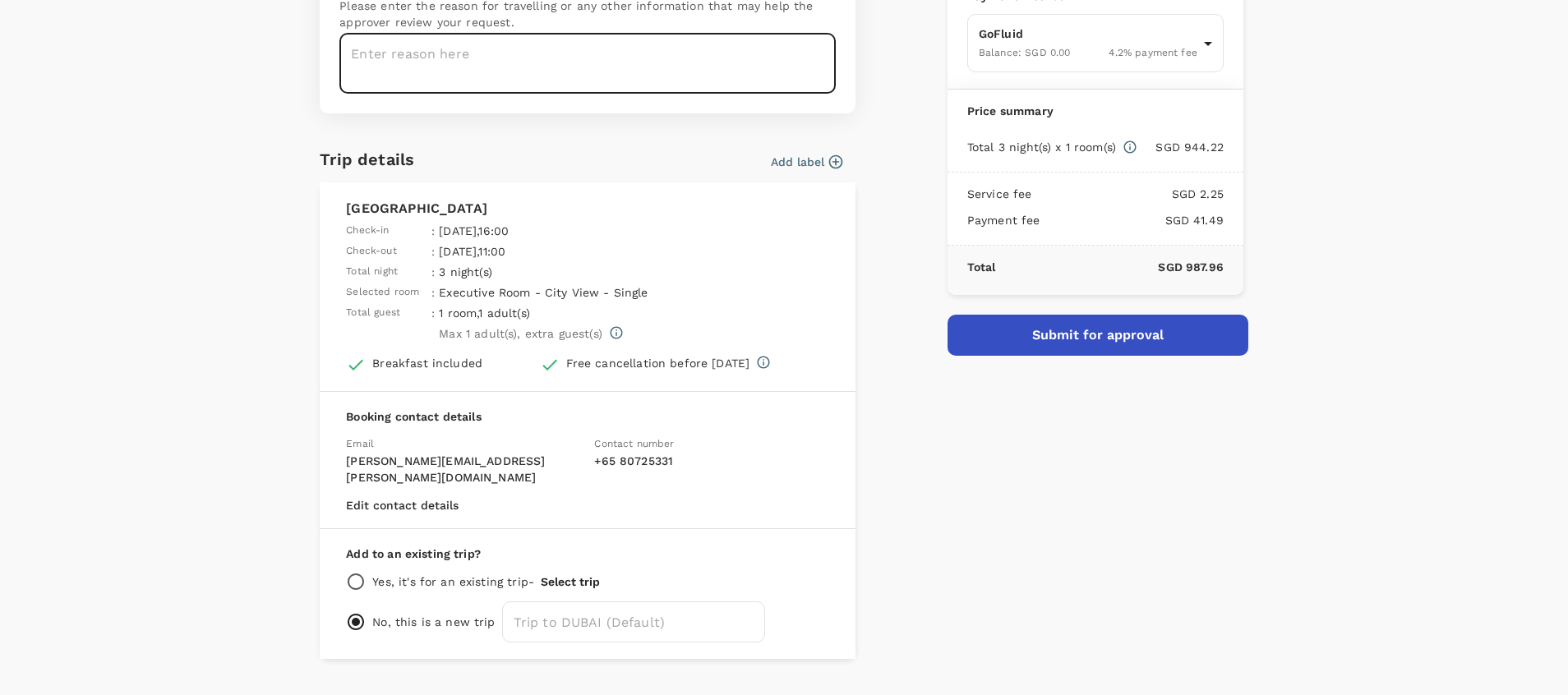
scroll to position [241, 0]
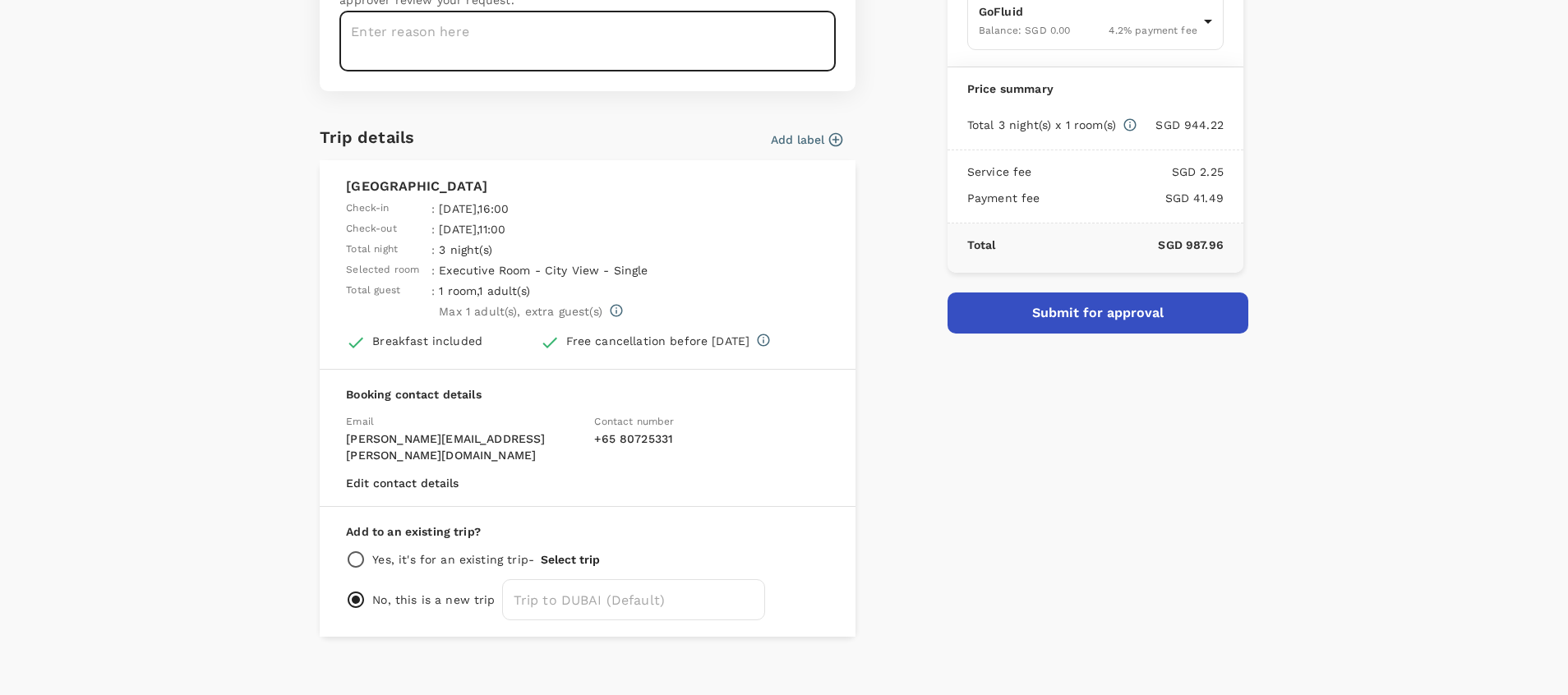
click at [1046, 312] on button "Submit for approval" at bounding box center [1097, 313] width 301 height 41
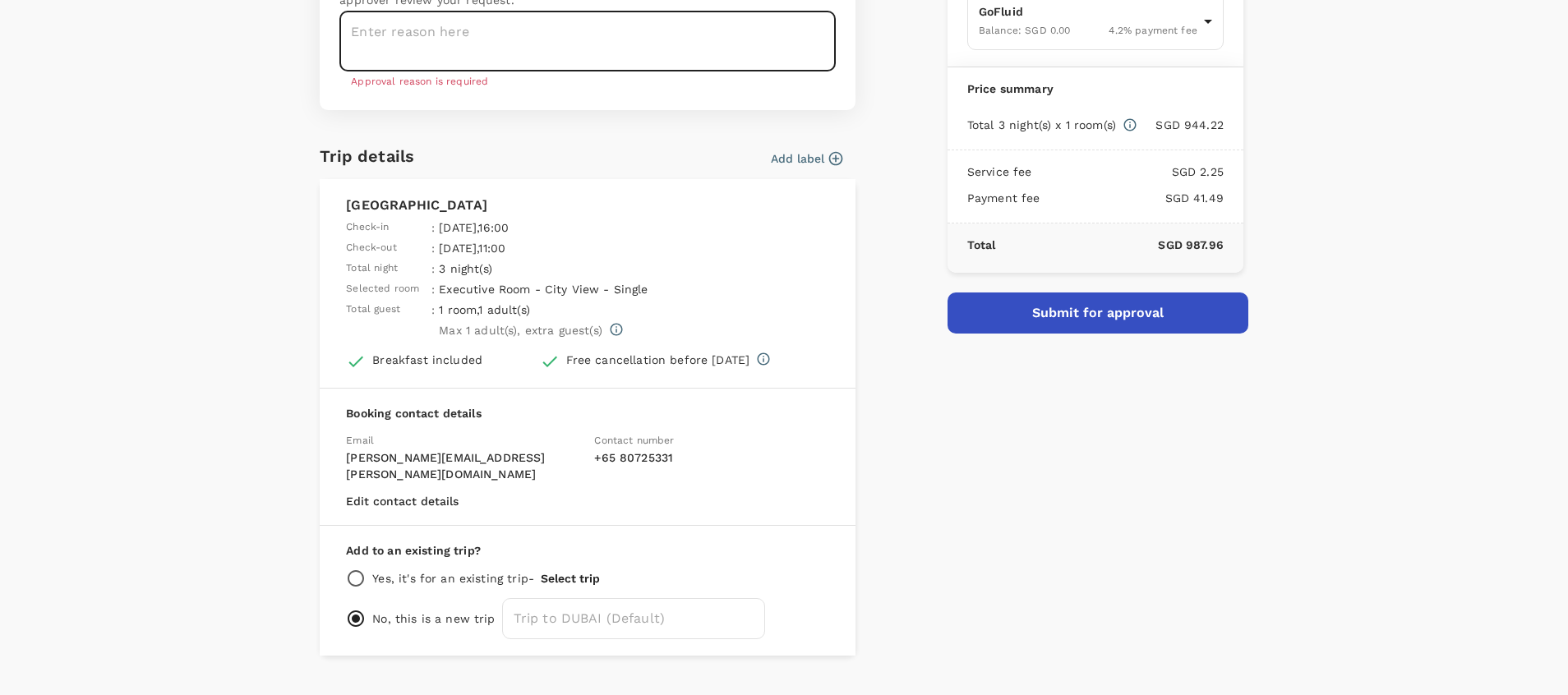
scroll to position [54, 0]
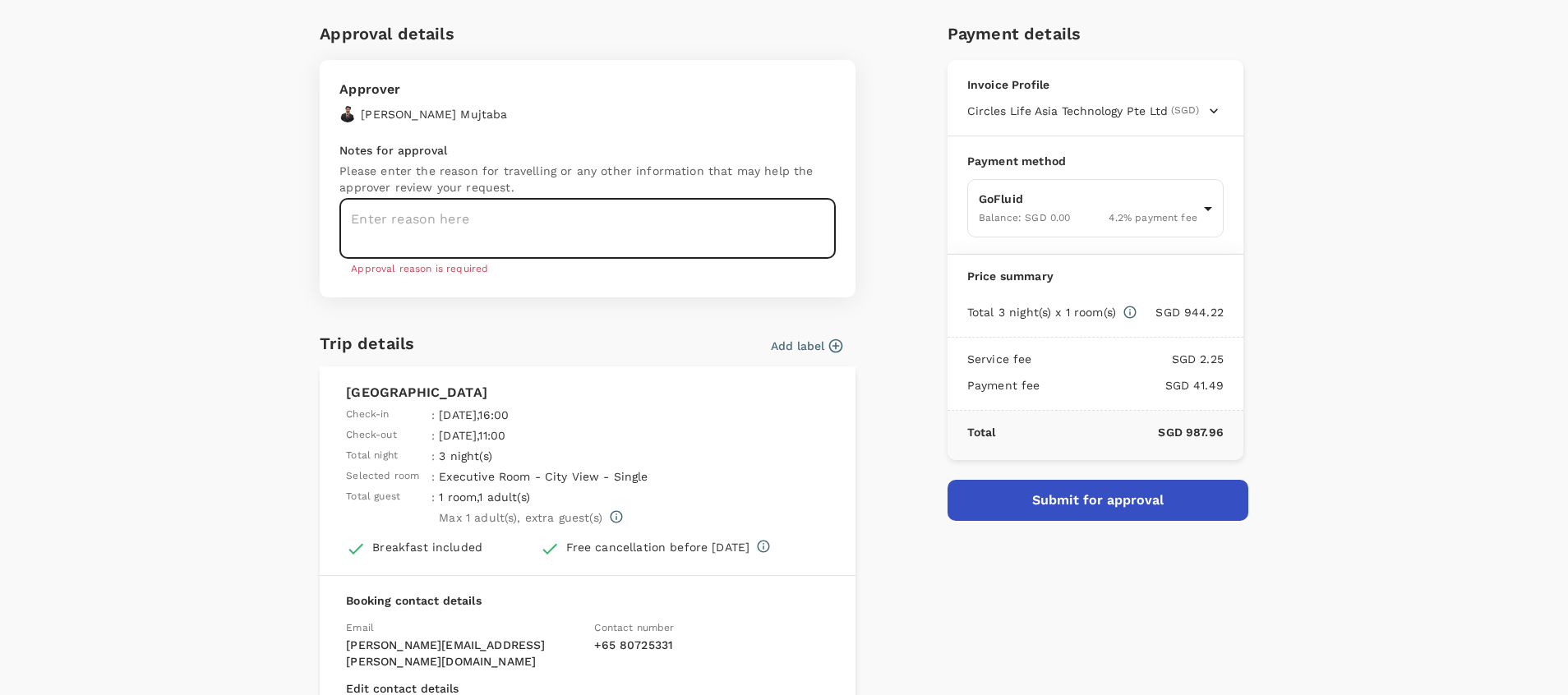
click at [522, 219] on textarea at bounding box center [588, 229] width 496 height 60
click at [560, 212] on textarea at bounding box center [588, 229] width 496 height 60
paste textarea
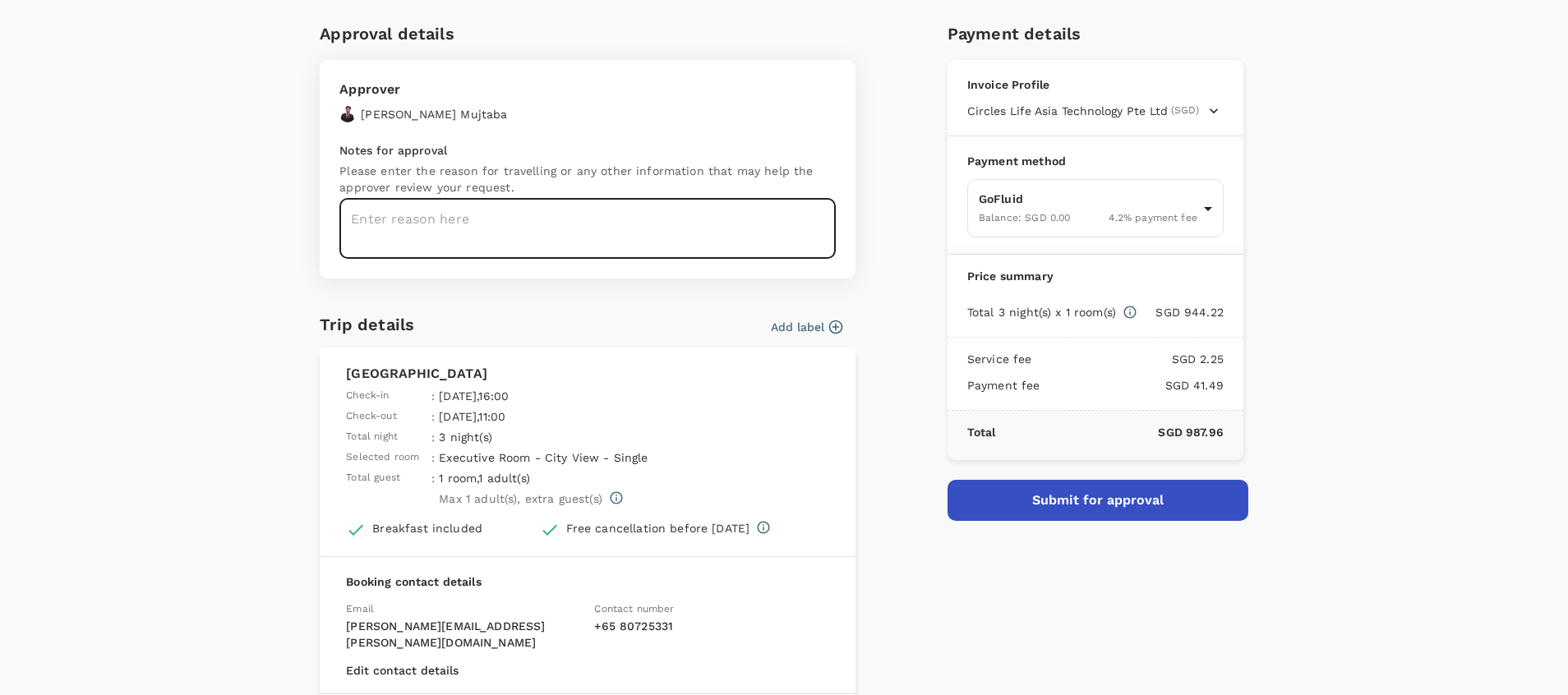
click at [568, 218] on textarea at bounding box center [588, 229] width 496 height 60
paste textarea "e& UAE Closure"
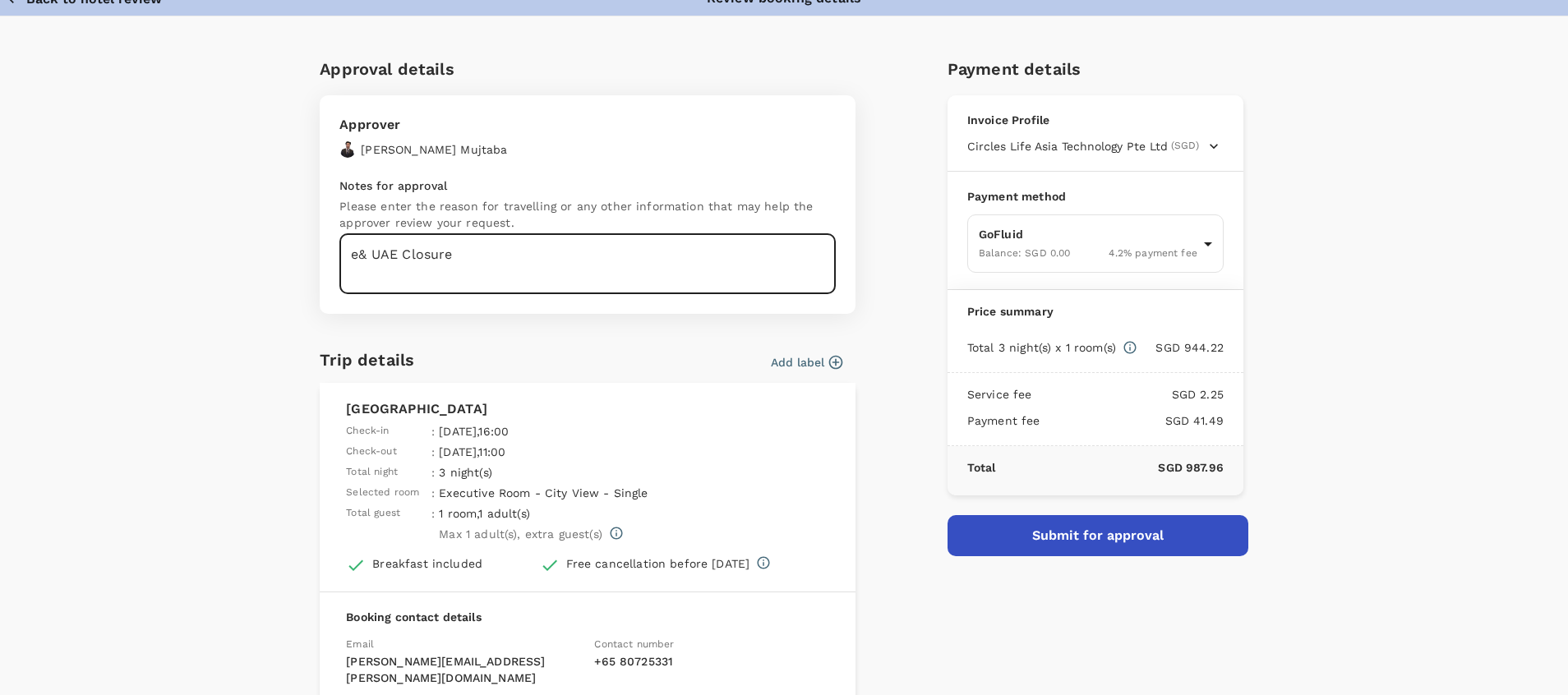
scroll to position [241, 0]
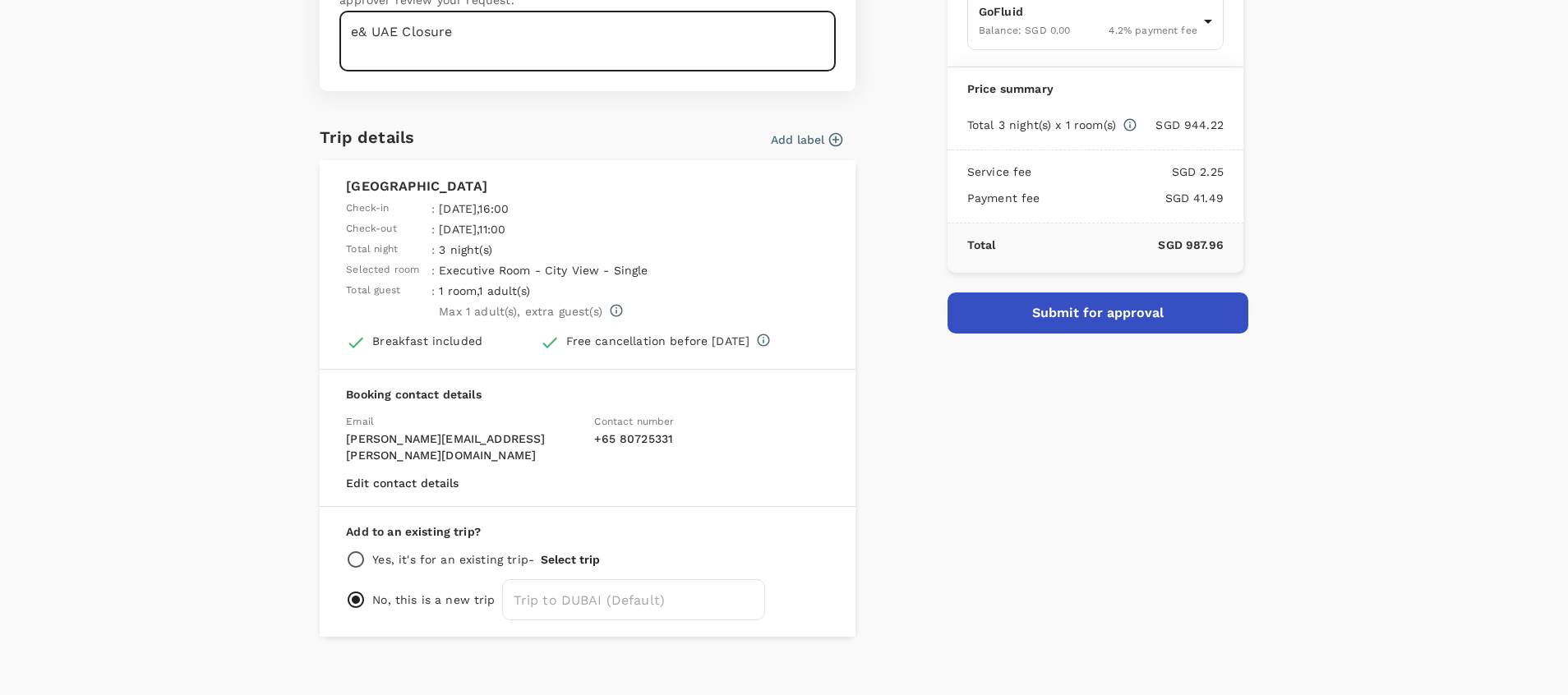
type textarea "e& UAE Closure"
click at [1070, 315] on button "Submit for approval" at bounding box center [1097, 313] width 301 height 41
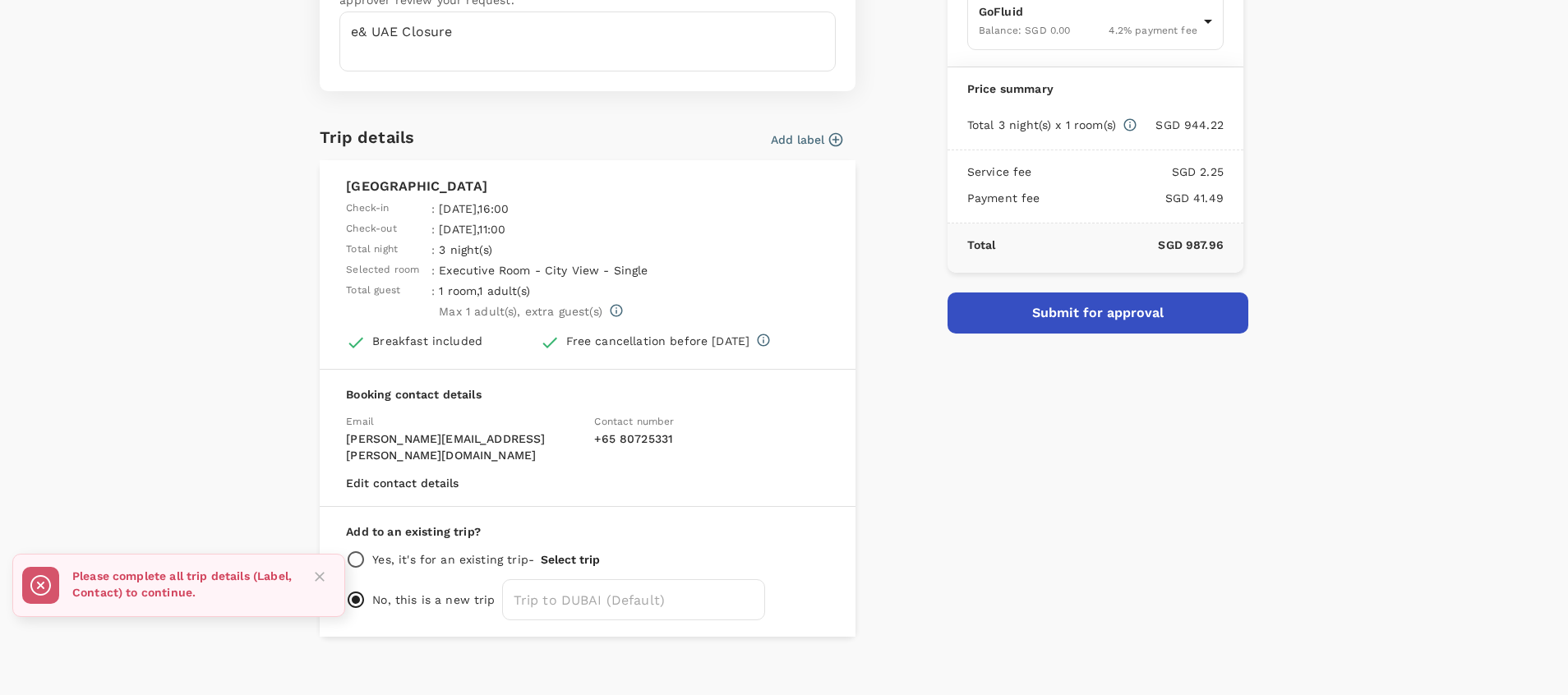
click at [792, 140] on button "Add label" at bounding box center [807, 139] width 71 height 16
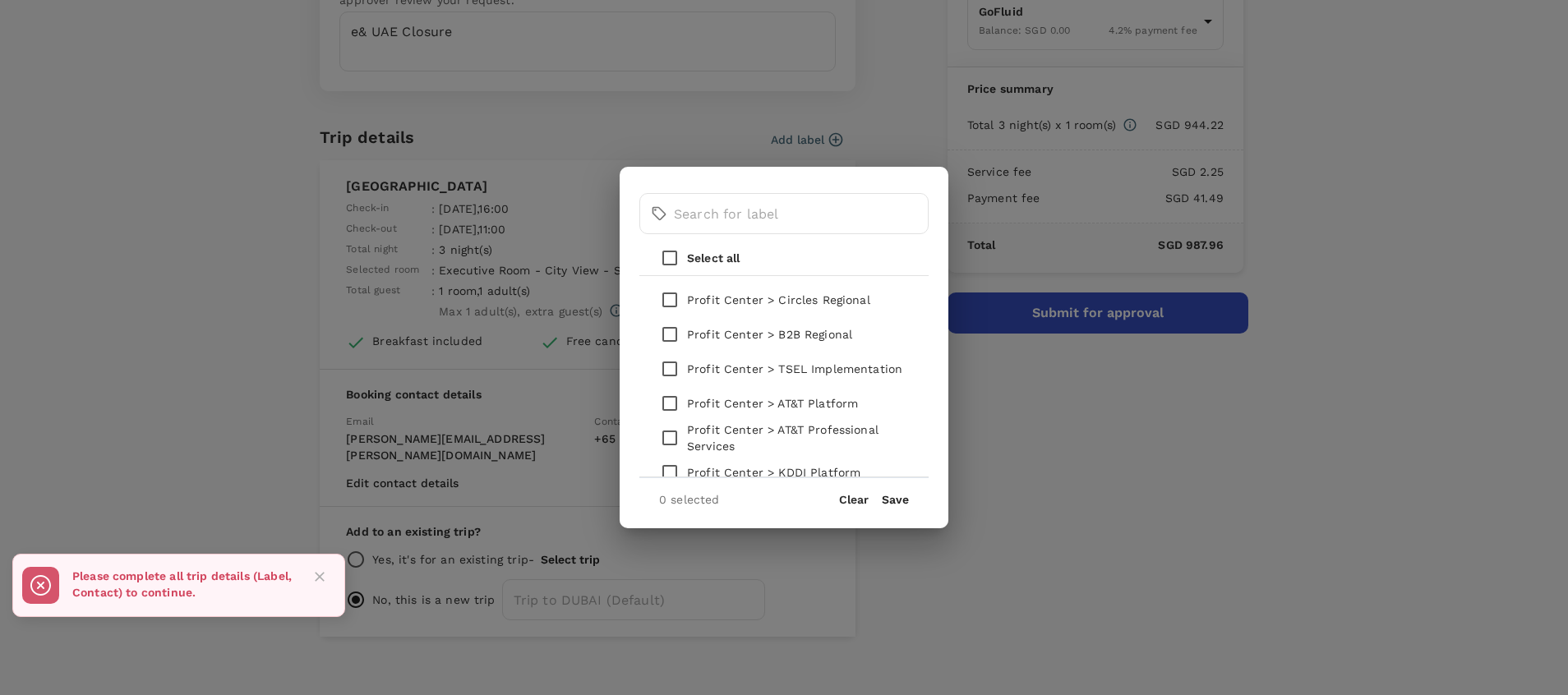
click at [759, 299] on p "Profit Center > Circles Regional" at bounding box center [779, 300] width 183 height 16
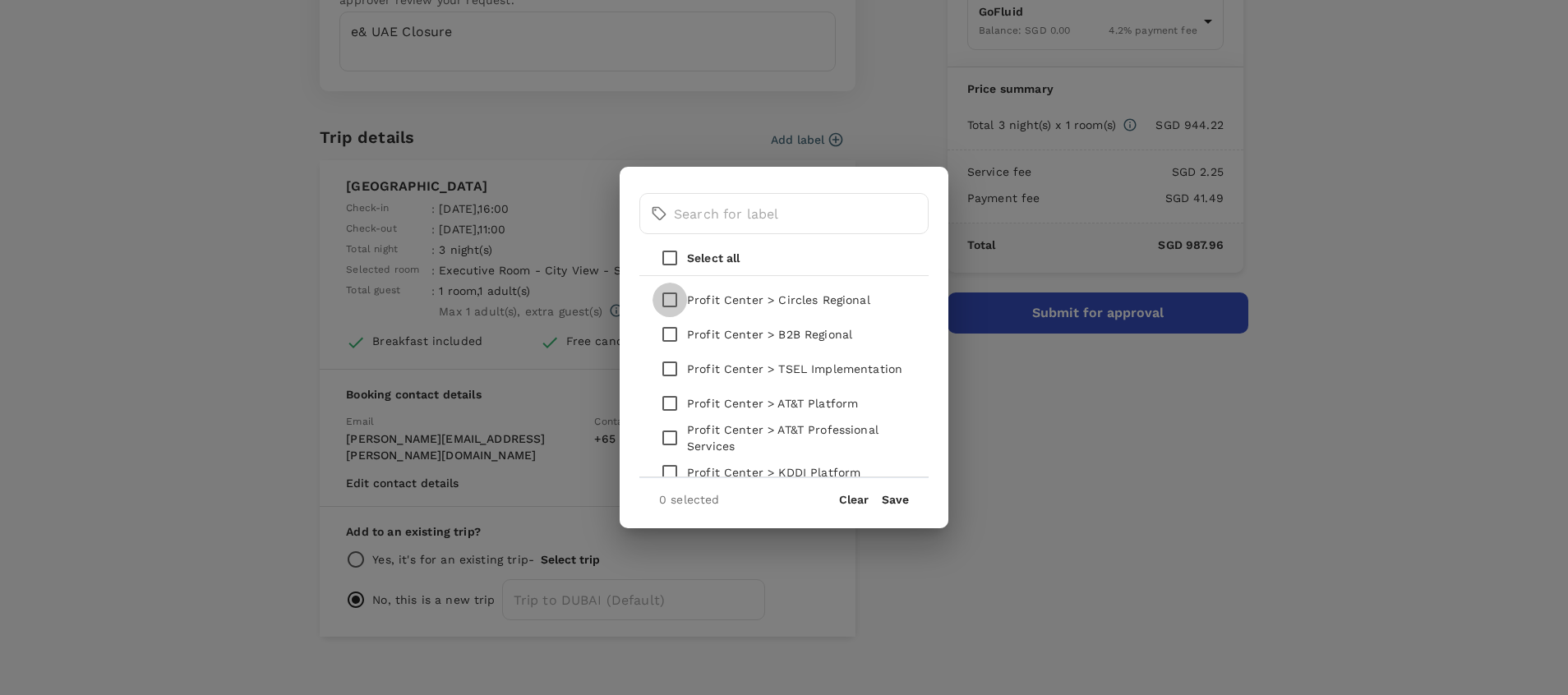
click at [676, 295] on input "checkbox" at bounding box center [670, 300] width 35 height 35
checkbox input "true"
click at [889, 495] on button "Save" at bounding box center [896, 499] width 27 height 14
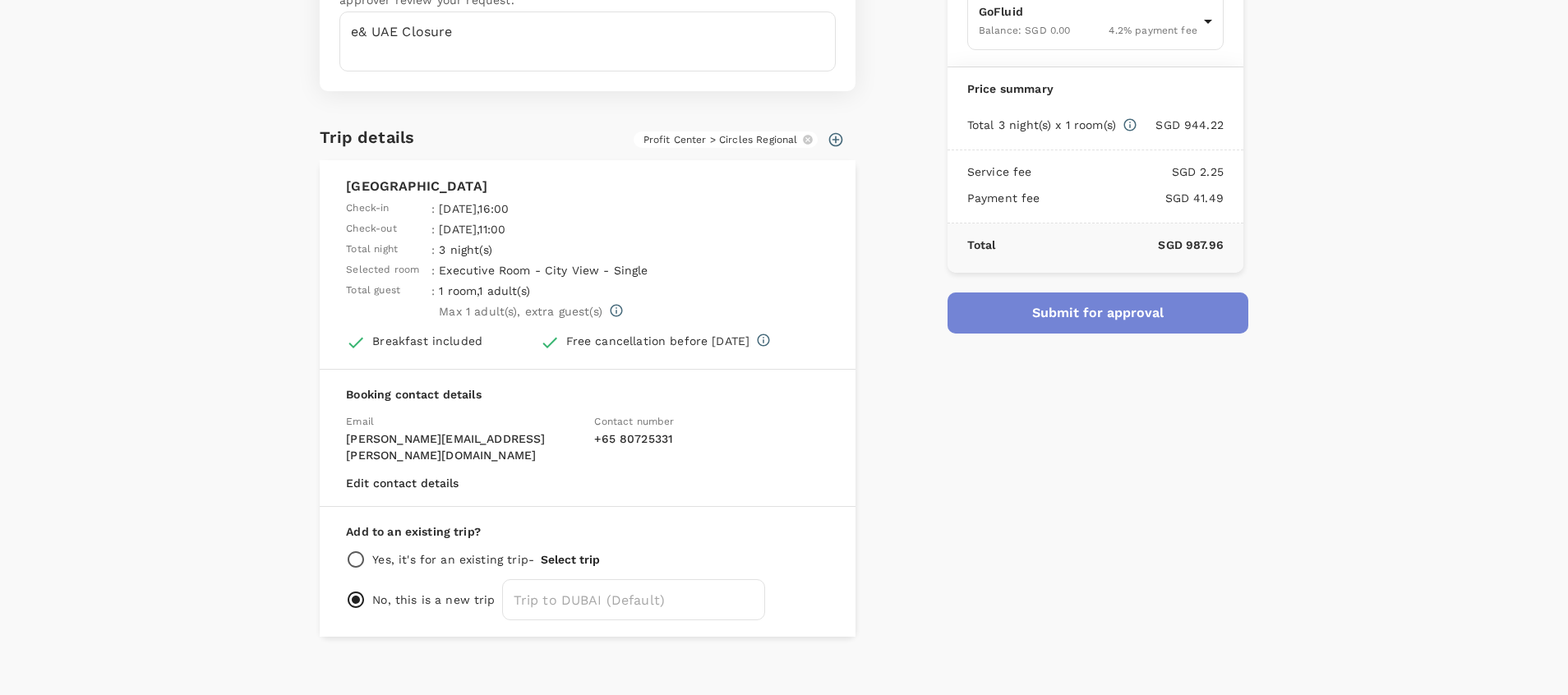
click at [1065, 318] on button "Submit for approval" at bounding box center [1097, 313] width 301 height 41
